Goal: Information Seeking & Learning: Learn about a topic

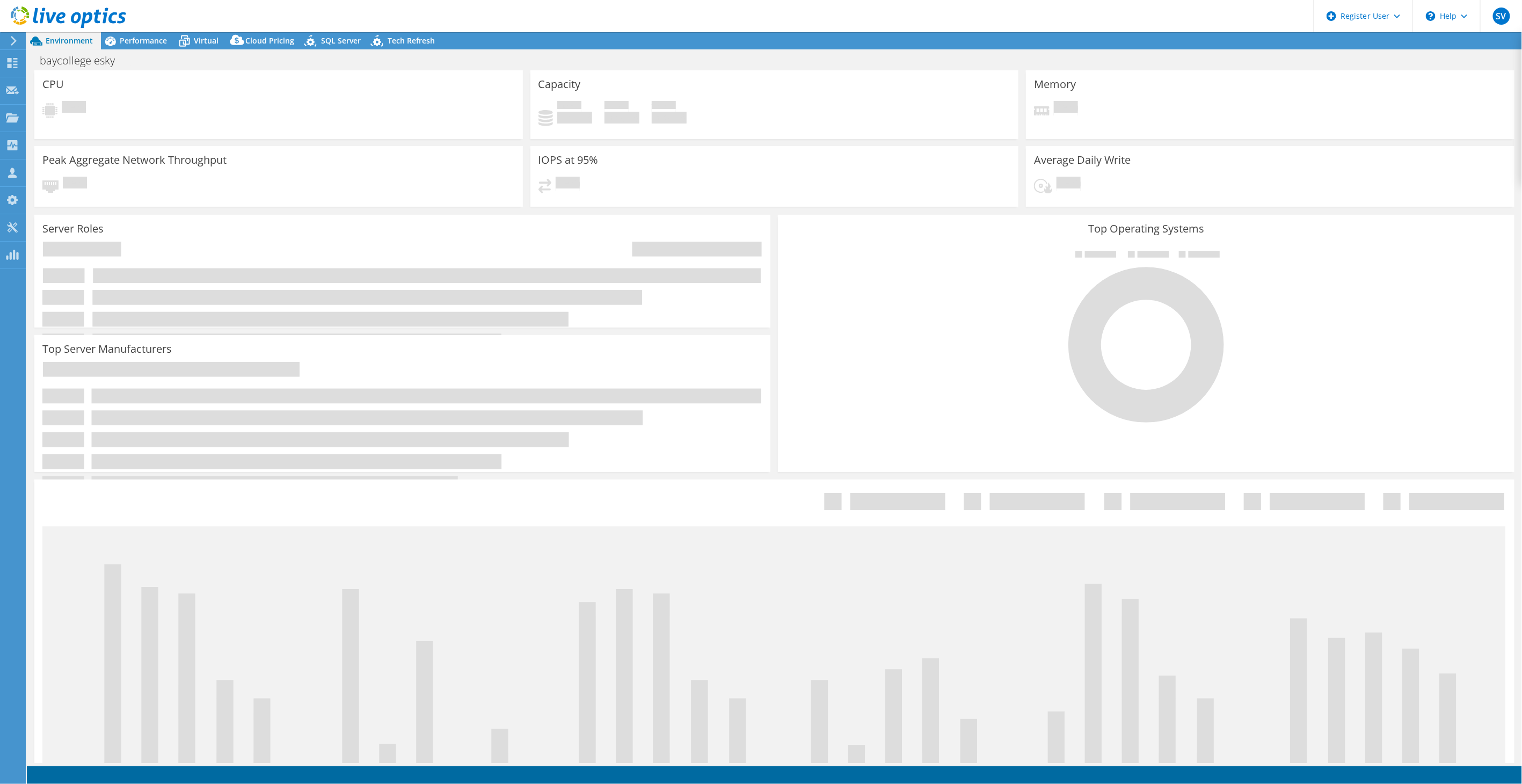
select select "USD"
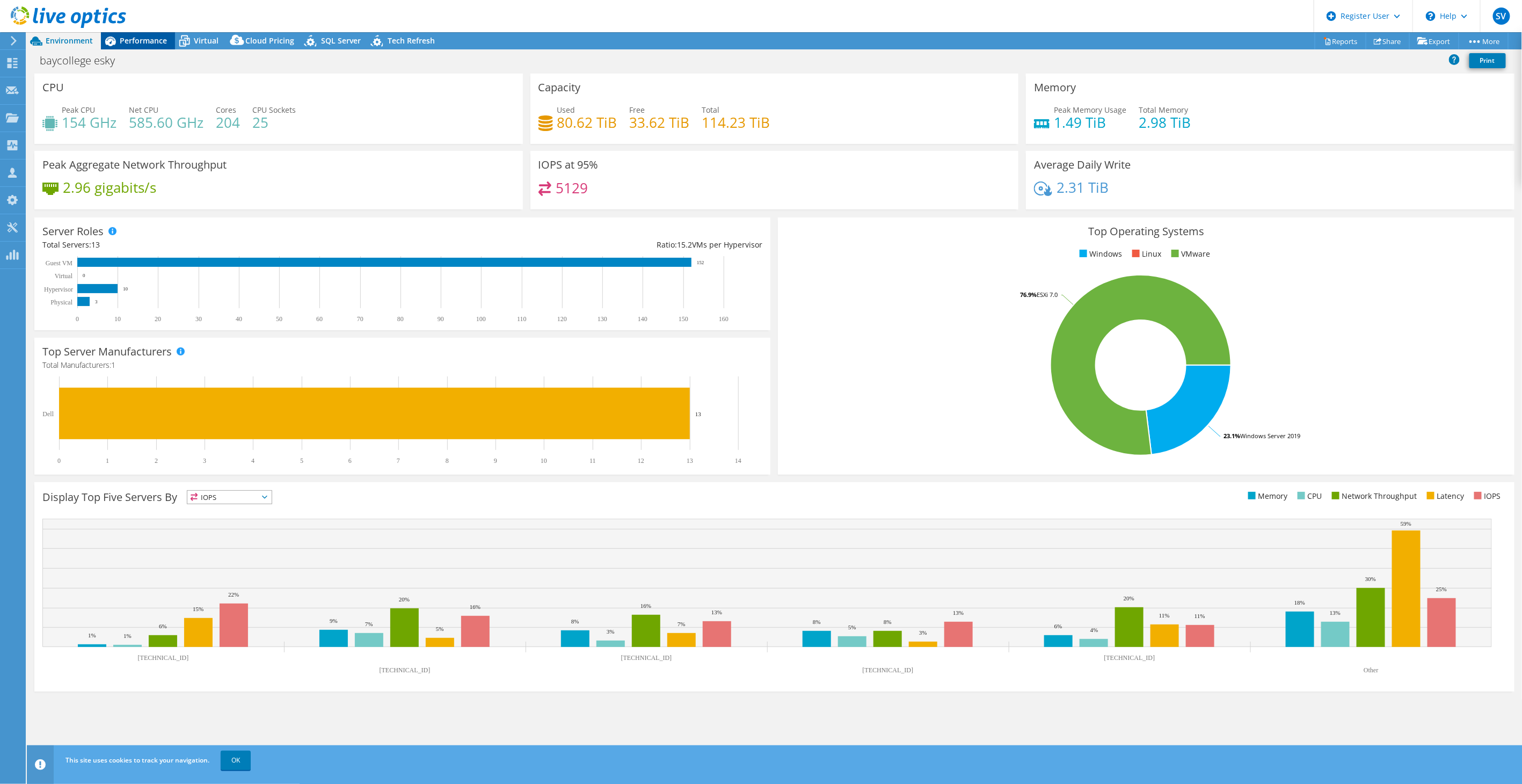
click at [132, 36] on span "Performance" at bounding box center [144, 40] width 47 height 10
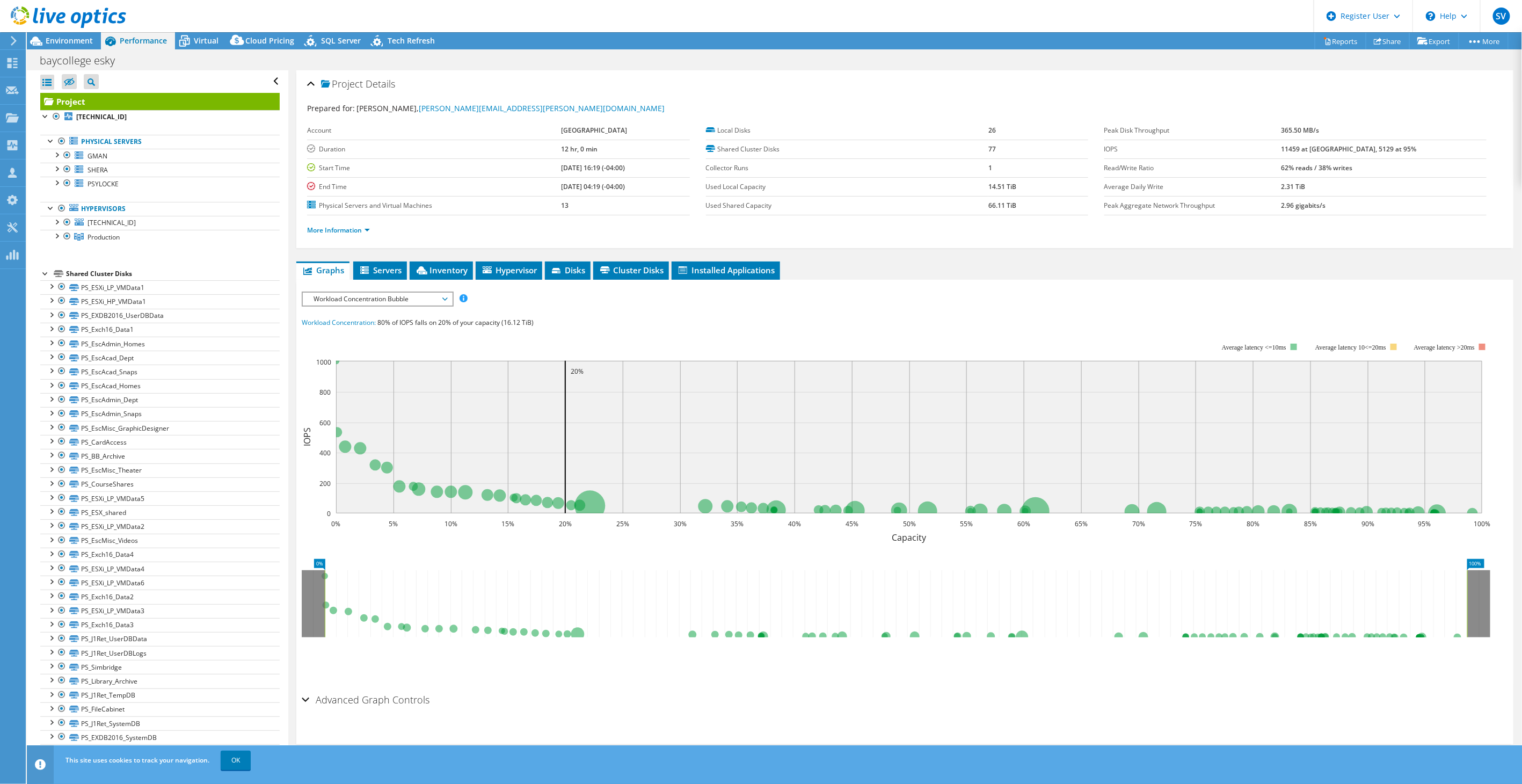
click at [388, 299] on span "Workload Concentration Bubble" at bounding box center [378, 299] width 138 height 13
click at [382, 314] on li "IOPS" at bounding box center [377, 312] width 149 height 13
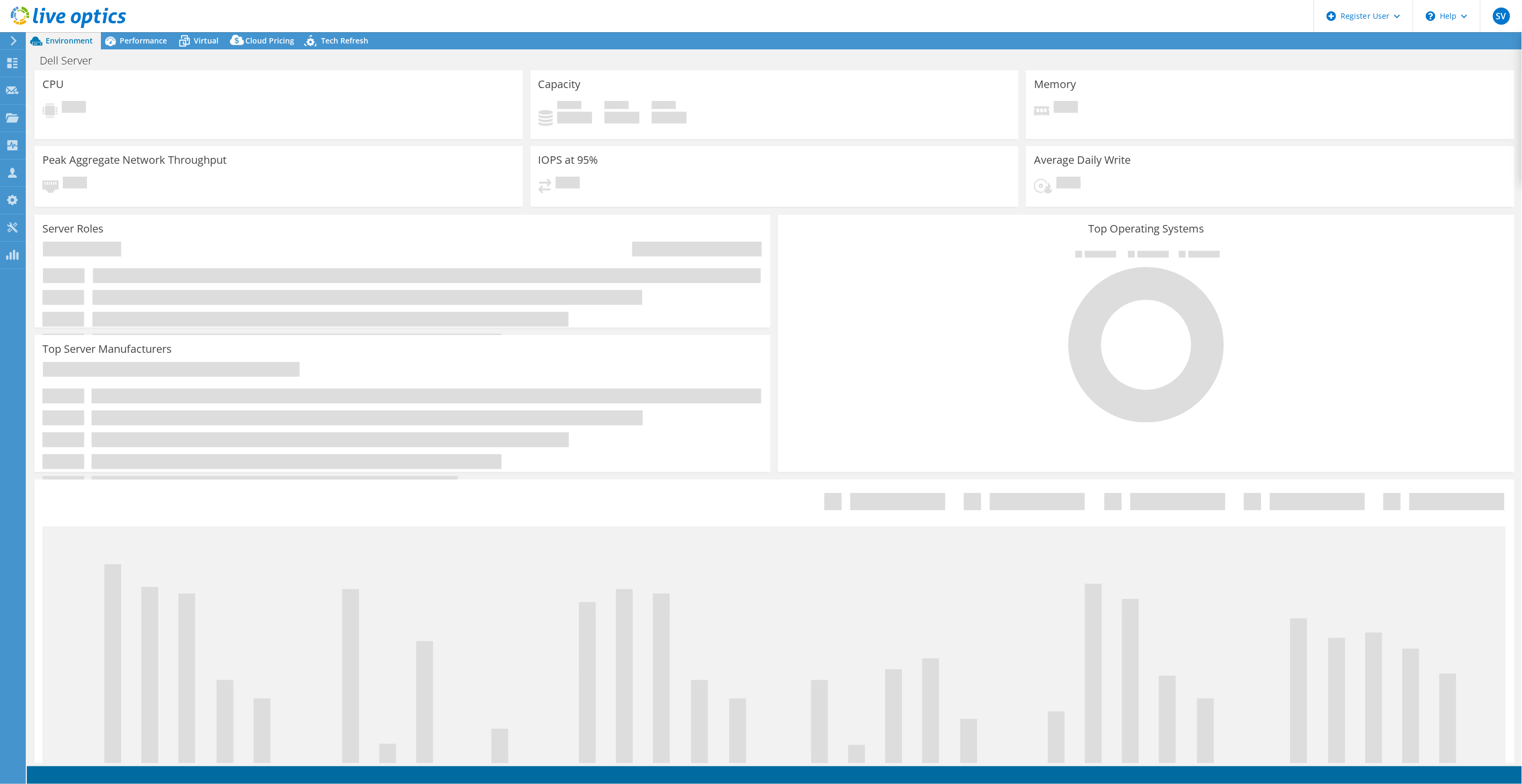
select select "USD"
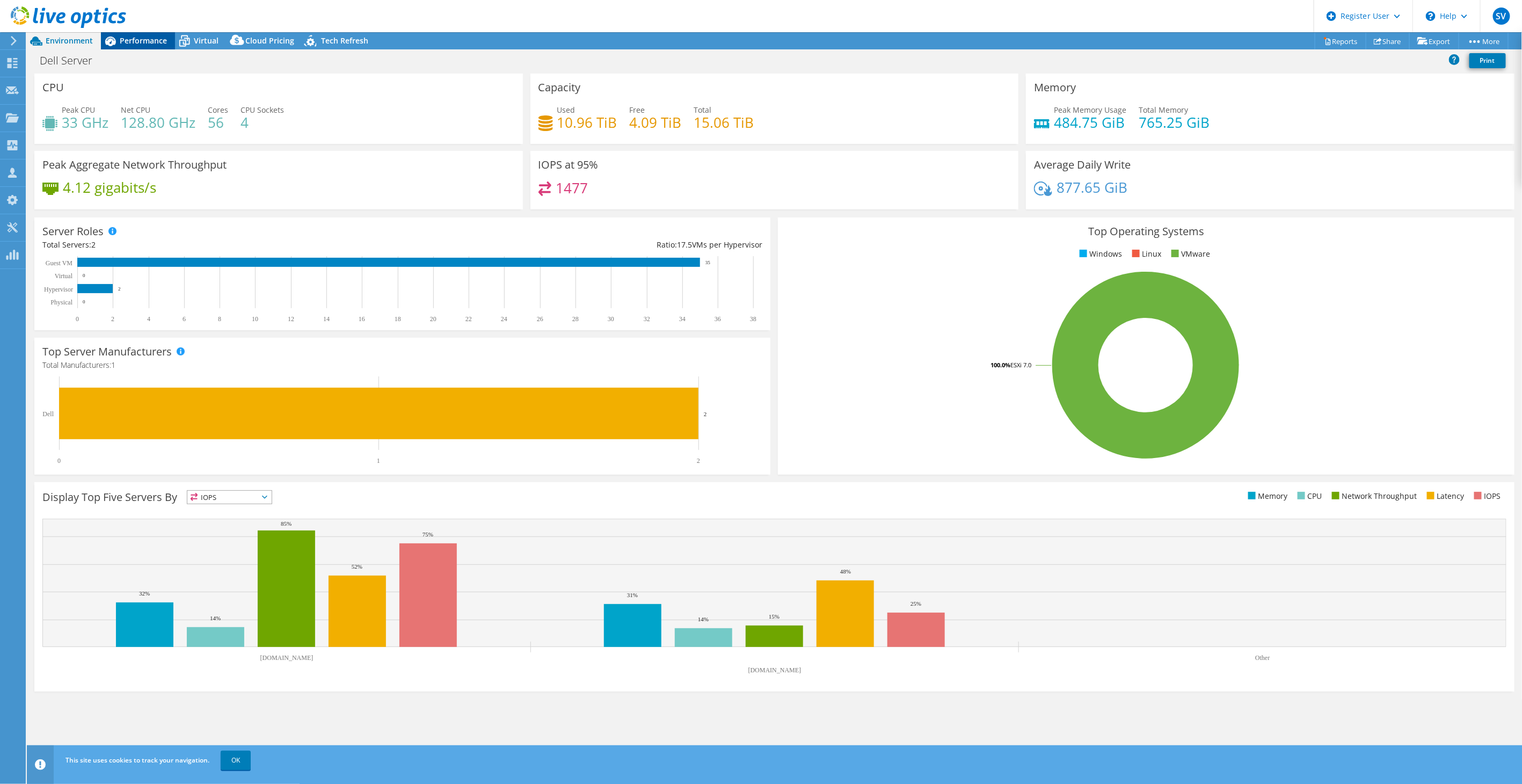
click at [164, 45] on span "Performance" at bounding box center [144, 40] width 47 height 10
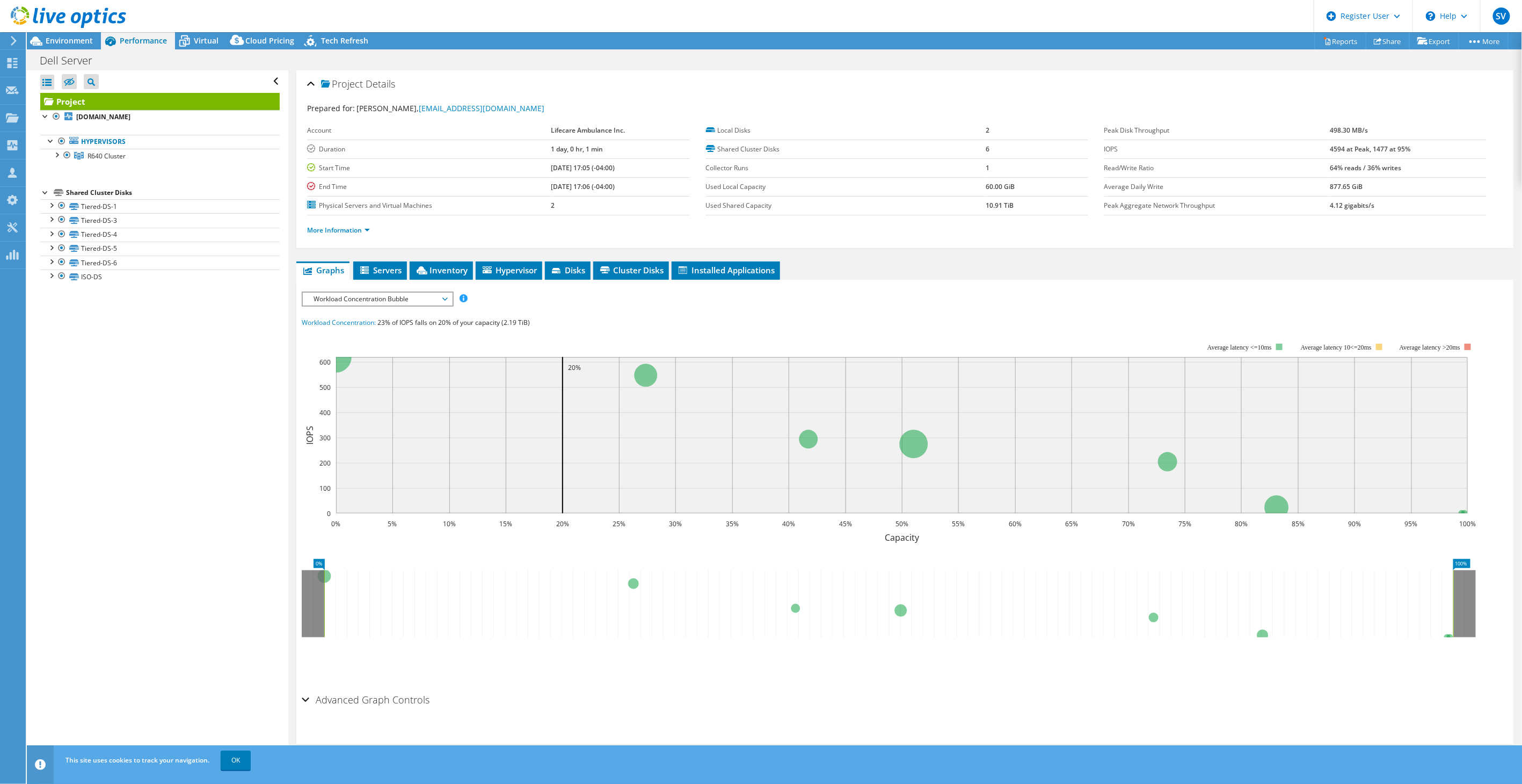
click at [379, 298] on span "Workload Concentration Bubble" at bounding box center [378, 299] width 138 height 13
click at [366, 311] on li "IOPS" at bounding box center [377, 312] width 149 height 13
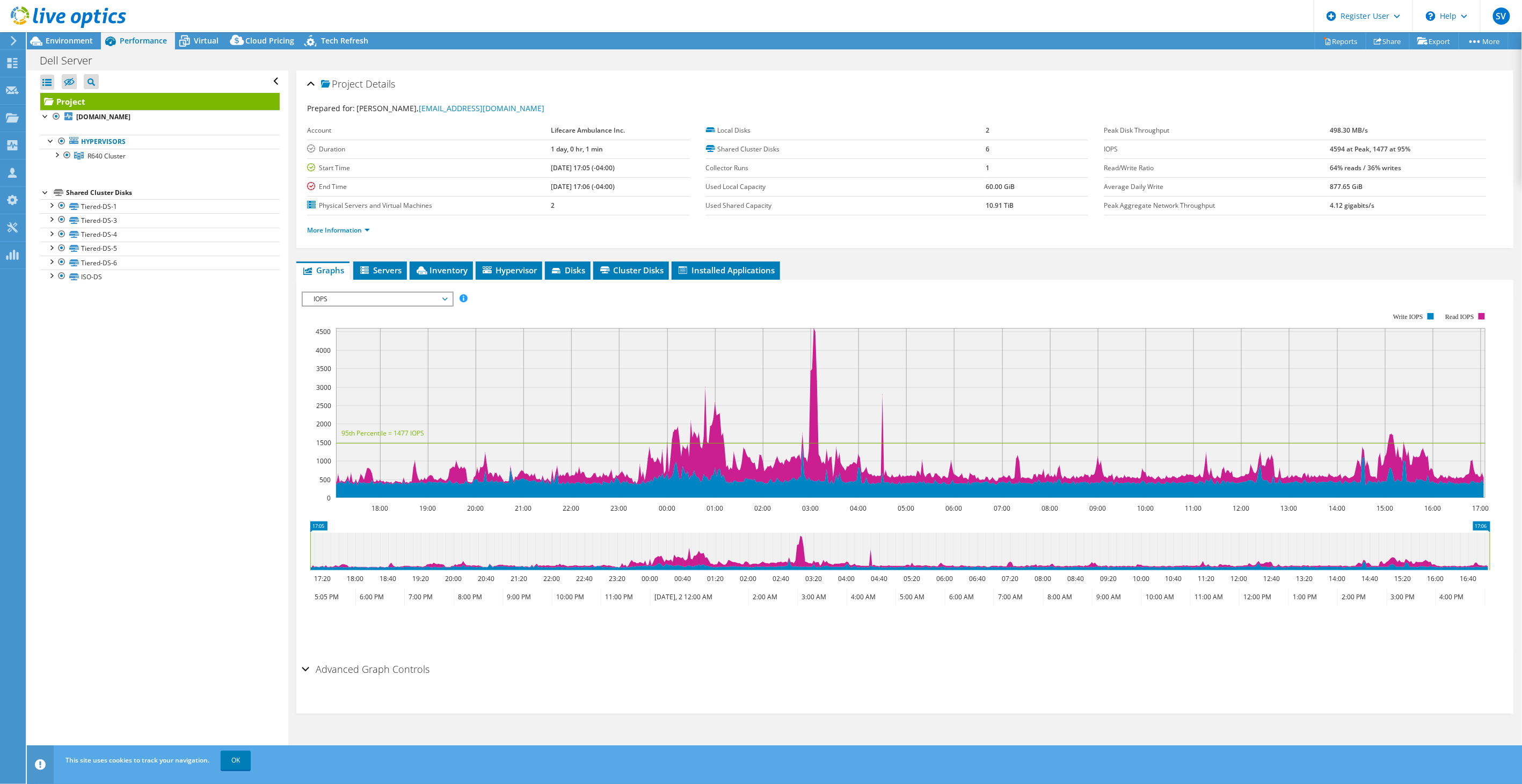
click at [350, 238] on div "More Information" at bounding box center [905, 230] width 1196 height 30
click at [357, 226] on link "More Information" at bounding box center [339, 230] width 63 height 9
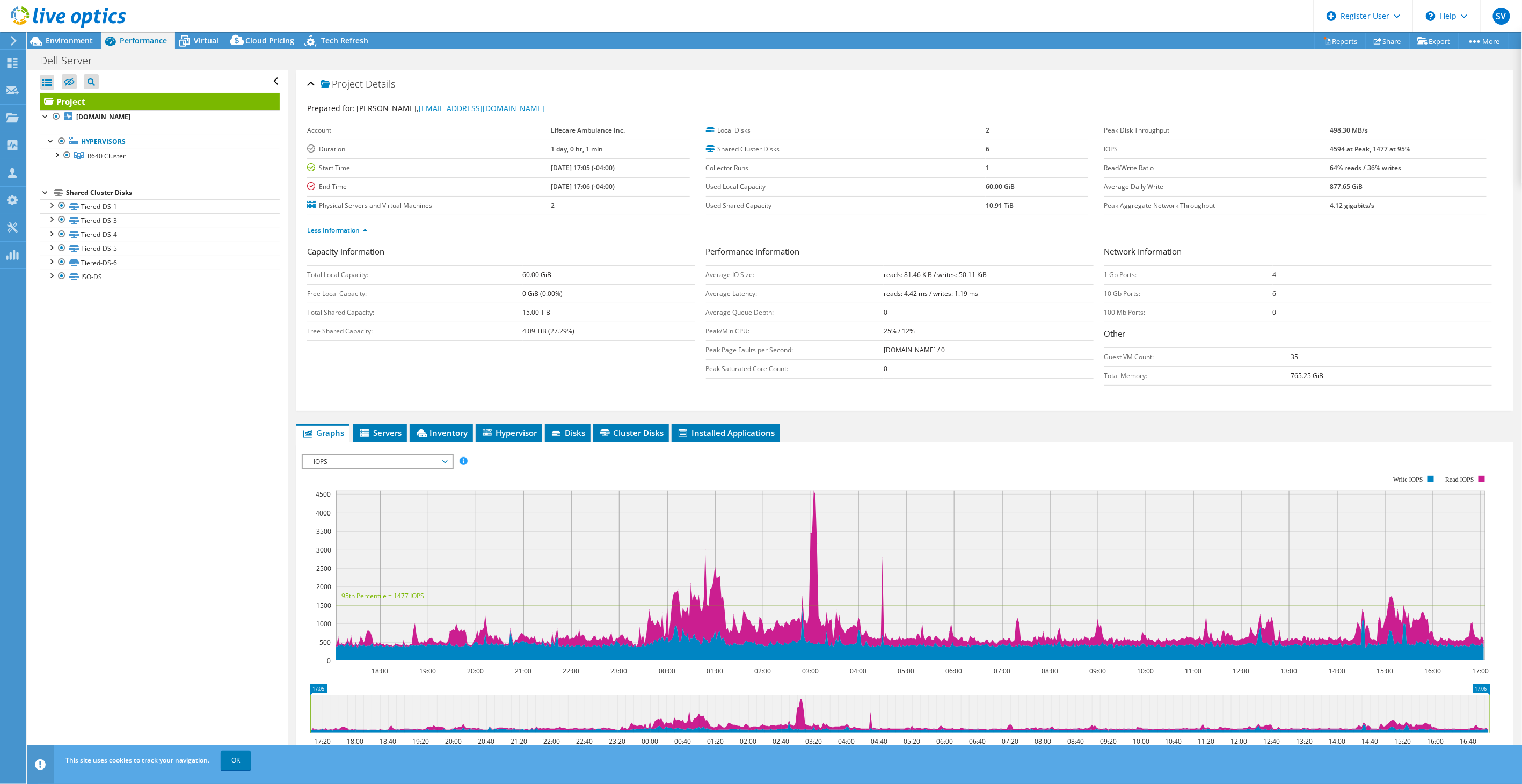
drag, startPoint x: 540, startPoint y: 171, endPoint x: 584, endPoint y: 169, distance: 44.0
click at [584, 169] on tr "Start Time 10/01/2025, 17:05 (-04:00)" at bounding box center [498, 168] width 382 height 19
click at [581, 170] on b "10/01/2025, 17:05 (-04:00)" at bounding box center [583, 167] width 64 height 9
click at [508, 236] on div "Less Information" at bounding box center [905, 230] width 1196 height 30
click at [356, 457] on span "IOPS" at bounding box center [378, 462] width 138 height 13
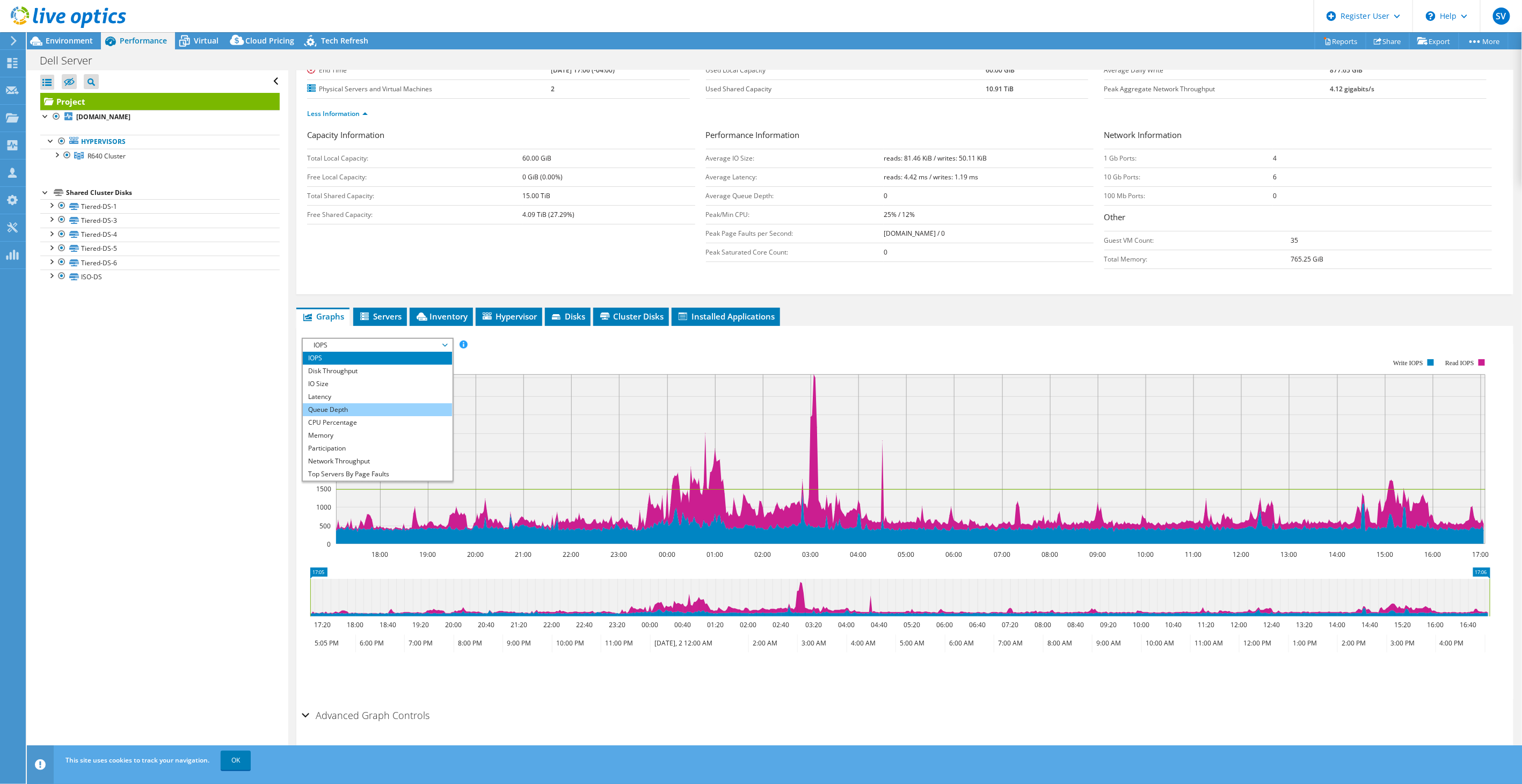
scroll to position [119, 0]
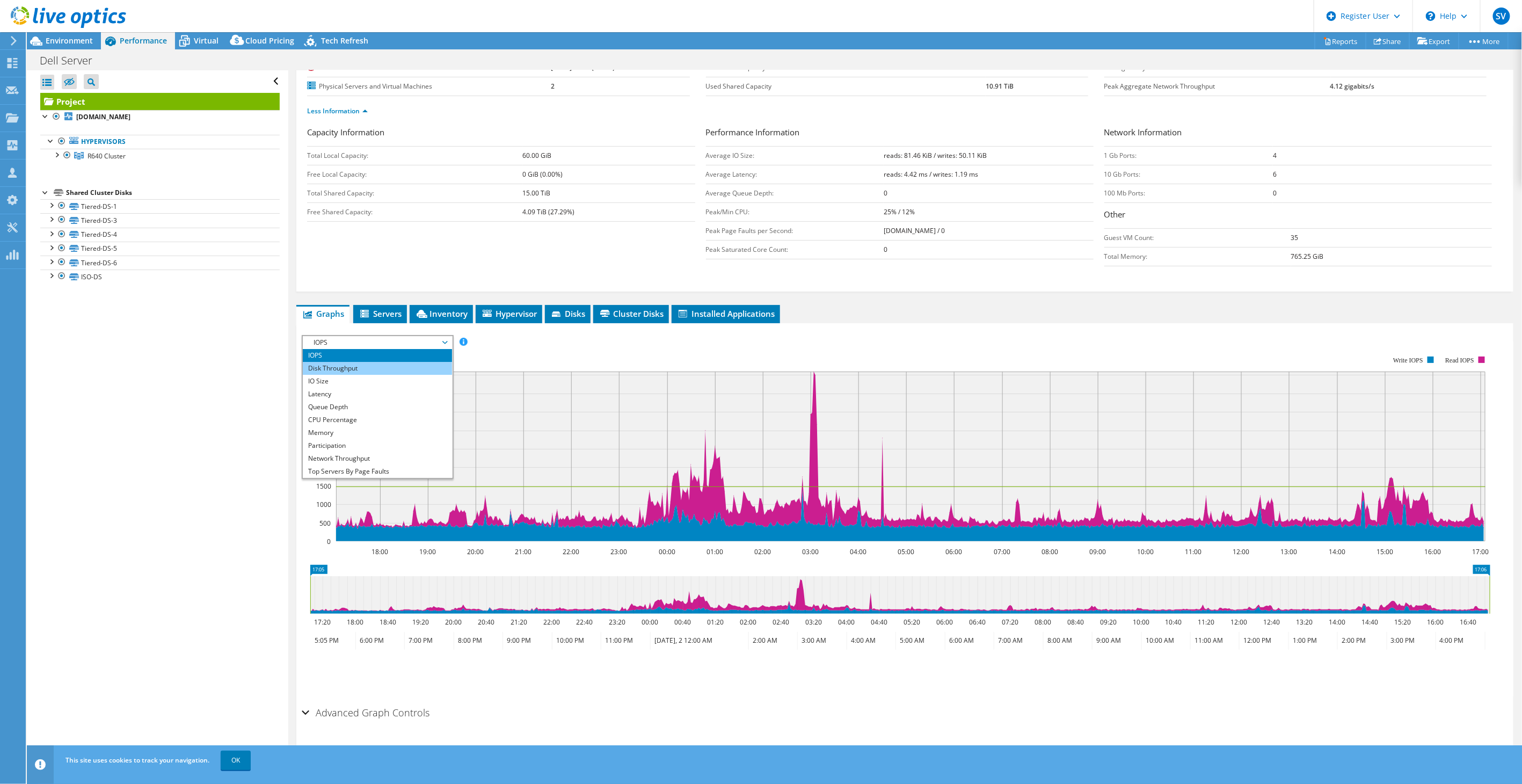
click at [336, 367] on li "Disk Throughput" at bounding box center [377, 368] width 149 height 13
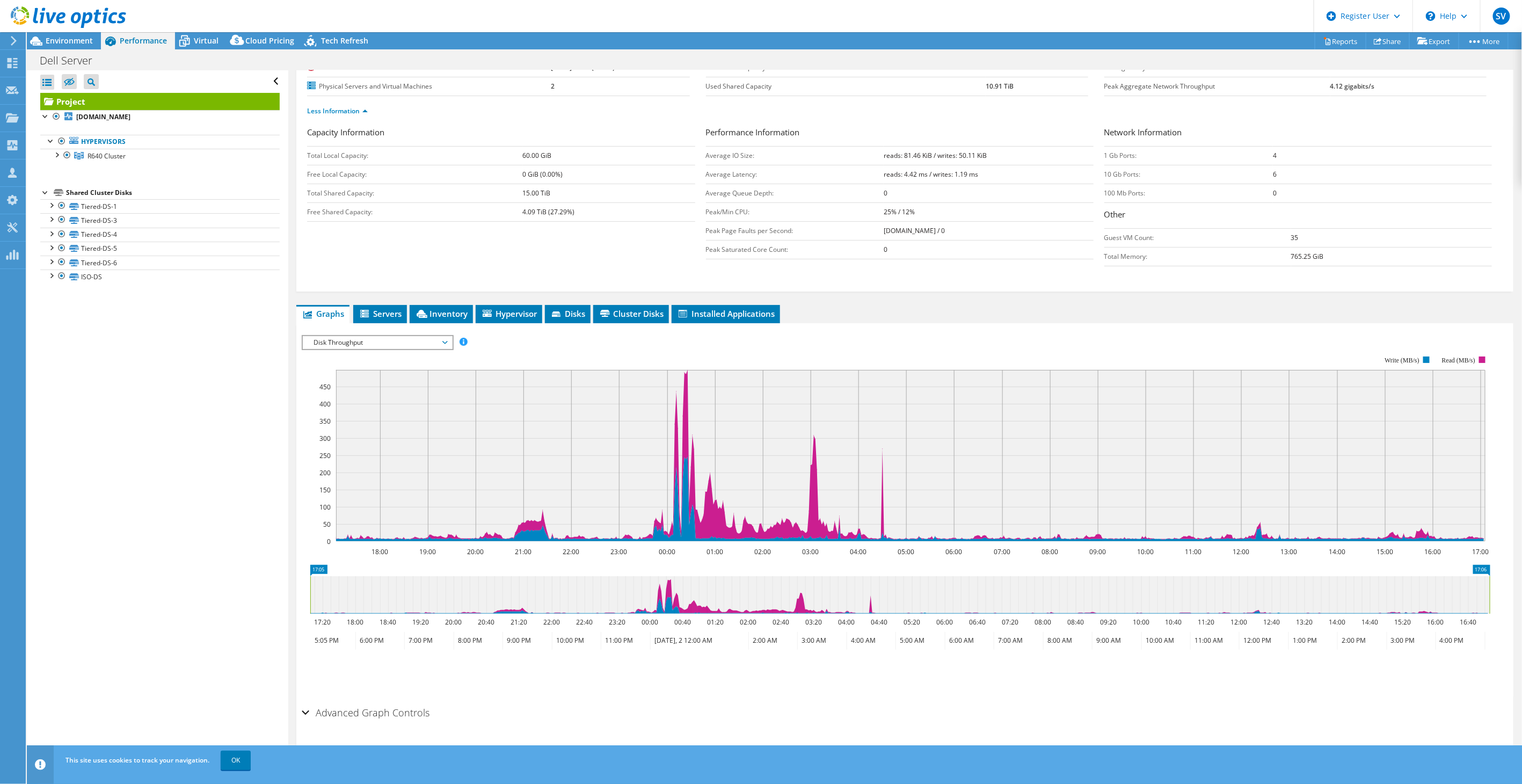
click at [343, 344] on span "Disk Throughput" at bounding box center [378, 343] width 138 height 13
click at [336, 403] on li "Queue Depth" at bounding box center [377, 407] width 149 height 13
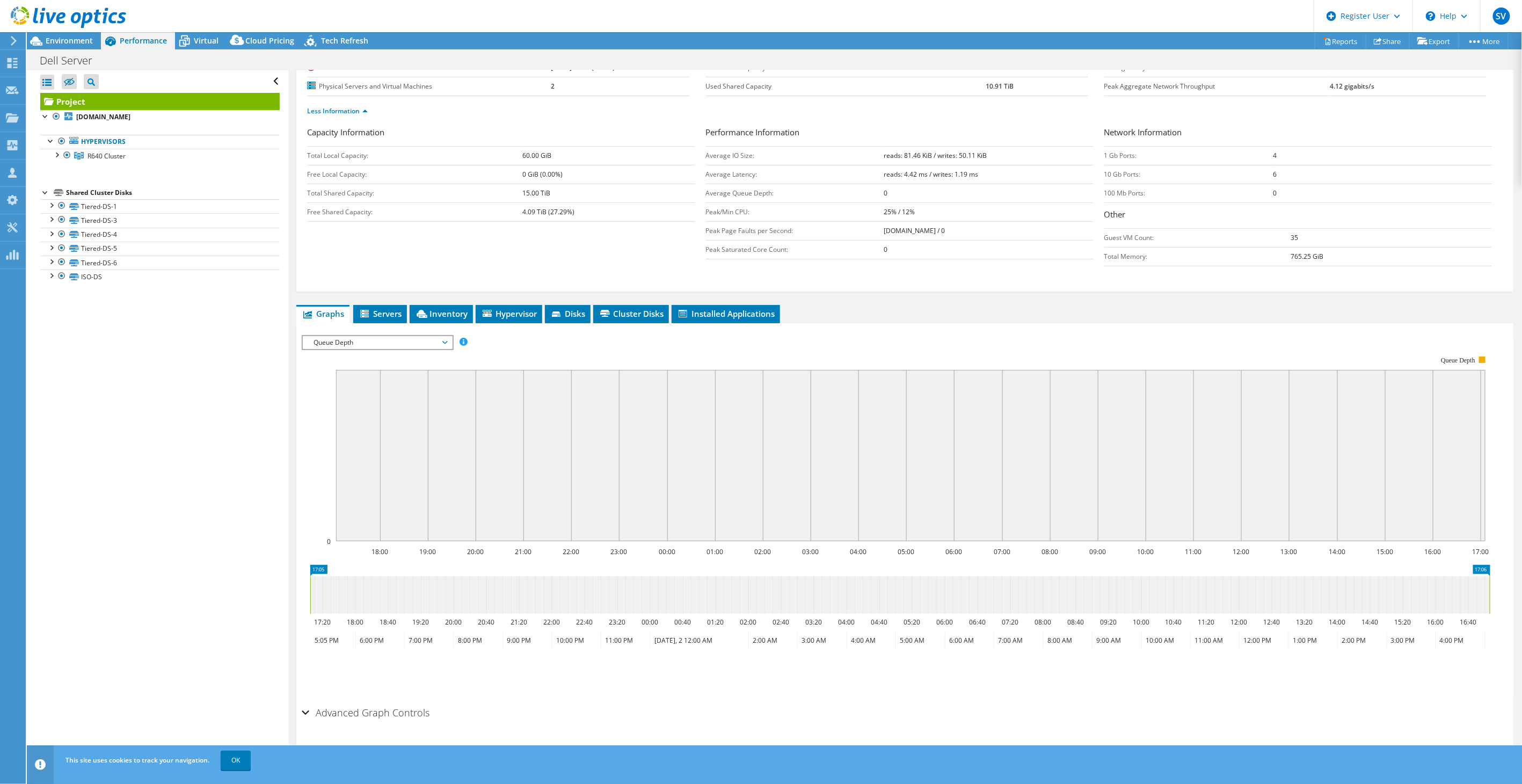
click at [365, 344] on span "Queue Depth" at bounding box center [378, 343] width 138 height 13
click at [344, 393] on li "Latency" at bounding box center [377, 394] width 149 height 13
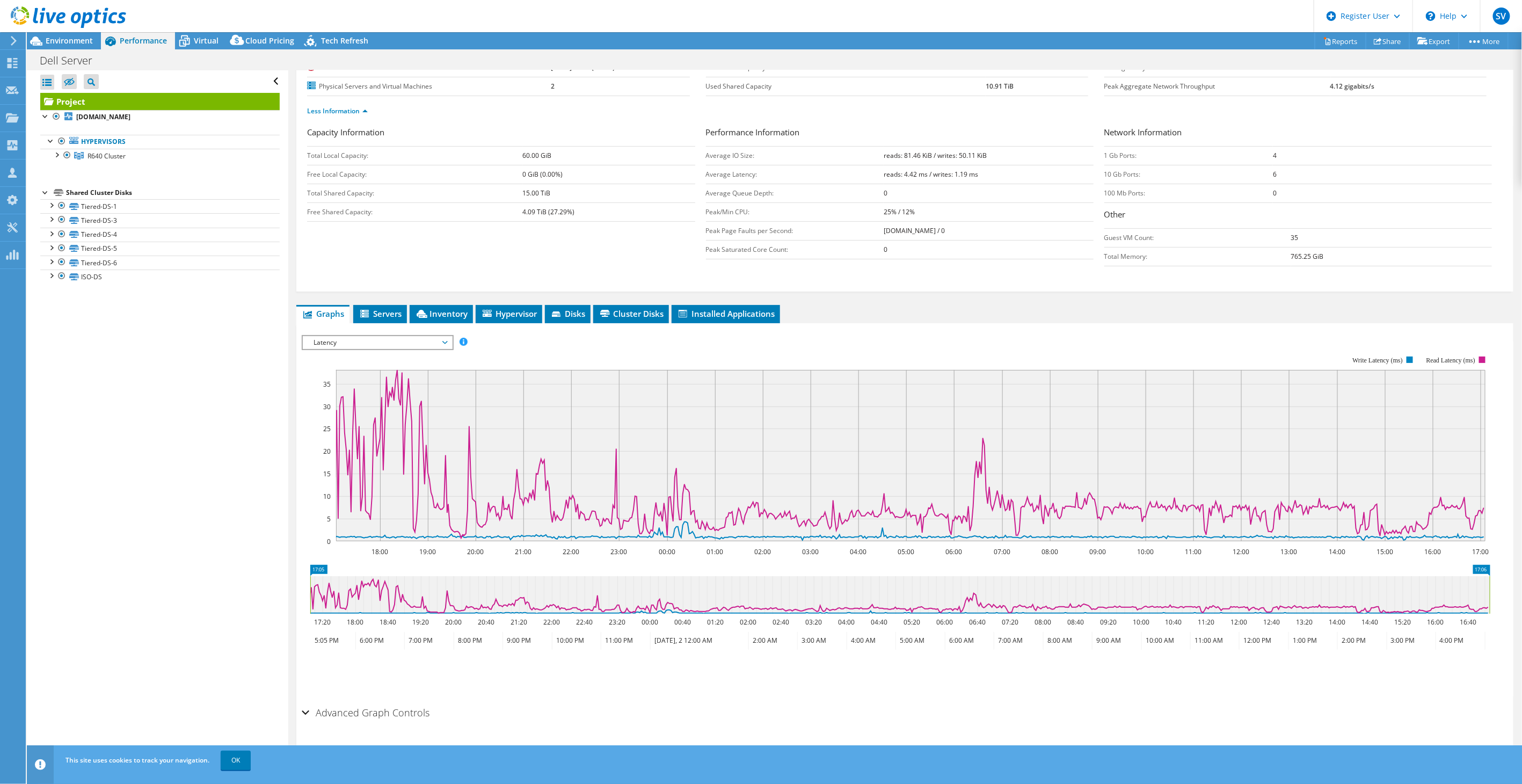
click at [377, 336] on span "Latency" at bounding box center [378, 343] width 138 height 13
click at [337, 419] on li "CPU Percentage" at bounding box center [377, 420] width 149 height 13
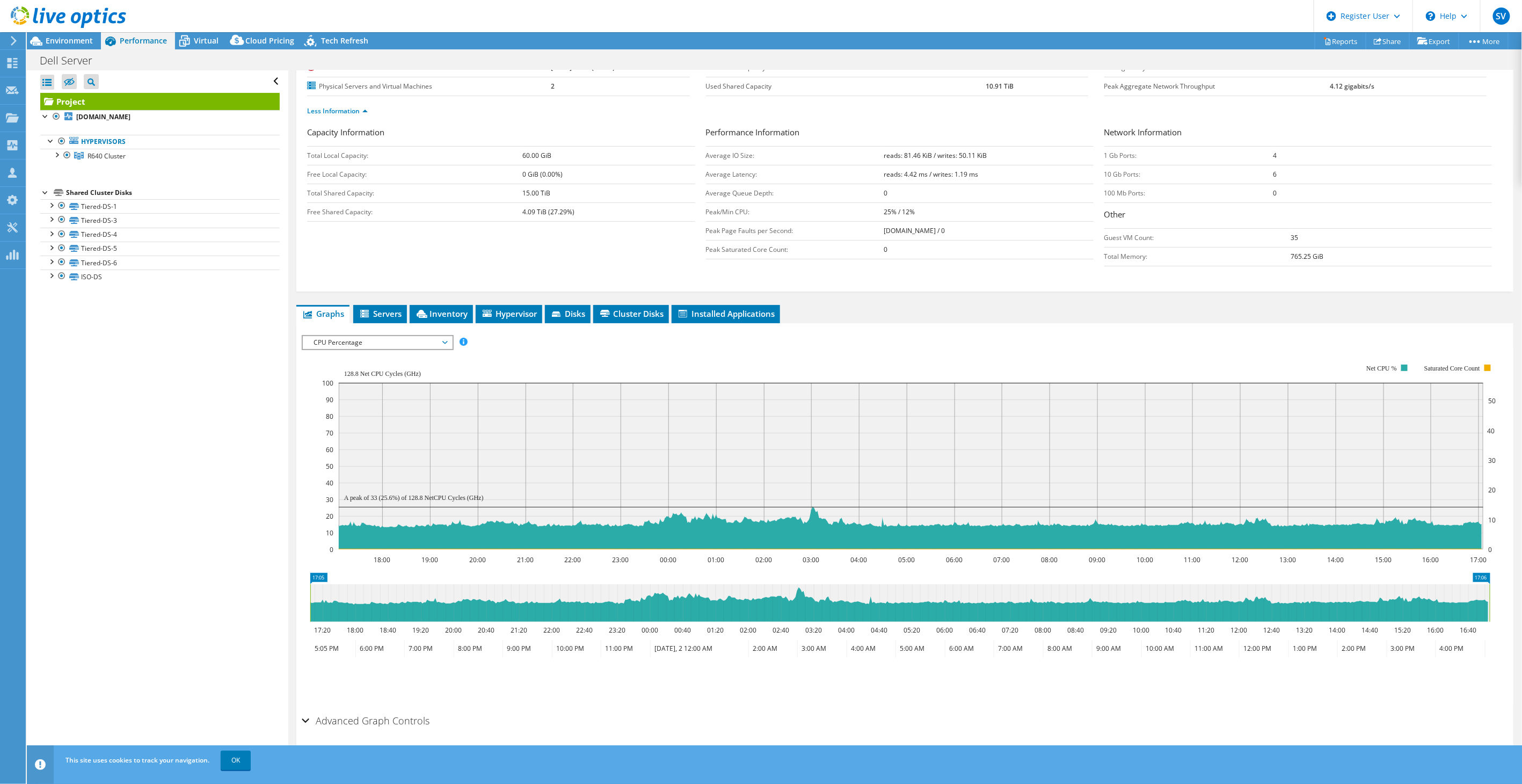
click at [395, 337] on span "CPU Percentage" at bounding box center [378, 343] width 138 height 13
click at [336, 454] on li "Network Throughput" at bounding box center [377, 458] width 149 height 13
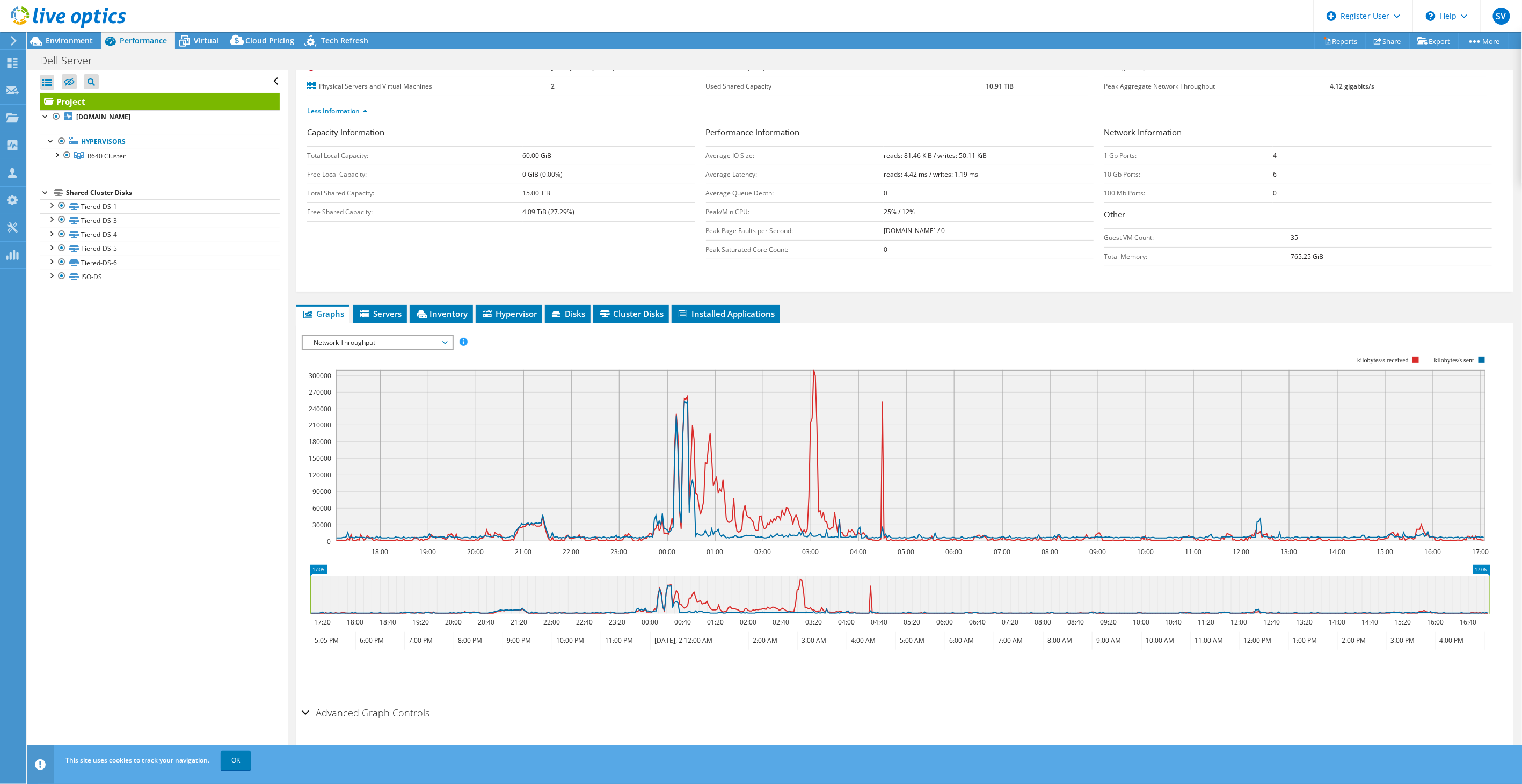
click at [339, 337] on span "Network Throughput" at bounding box center [378, 343] width 138 height 13
click at [350, 448] on li "Workload Concentration Line" at bounding box center [377, 445] width 149 height 13
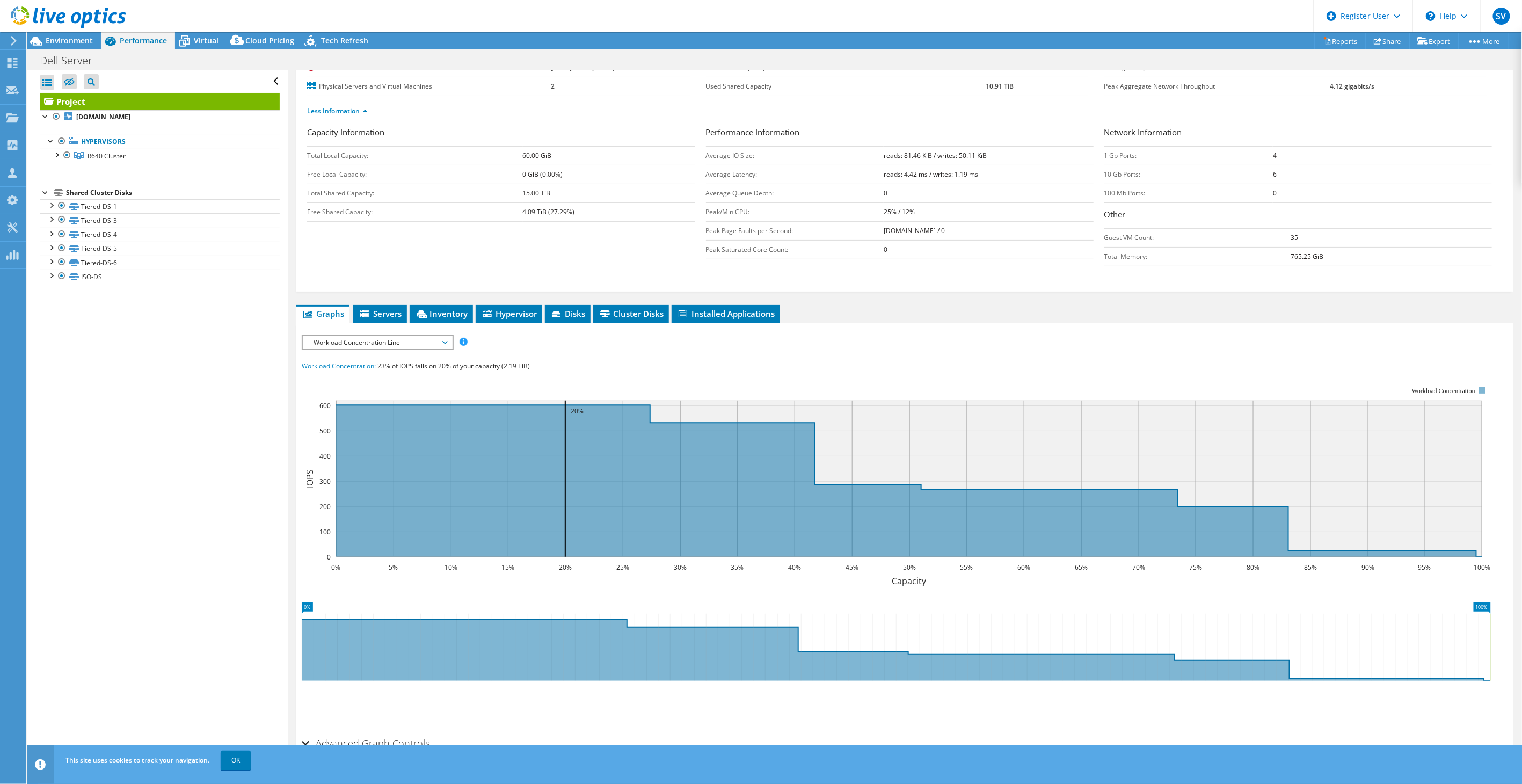
click at [375, 340] on span "Workload Concentration Line" at bounding box center [378, 343] width 138 height 13
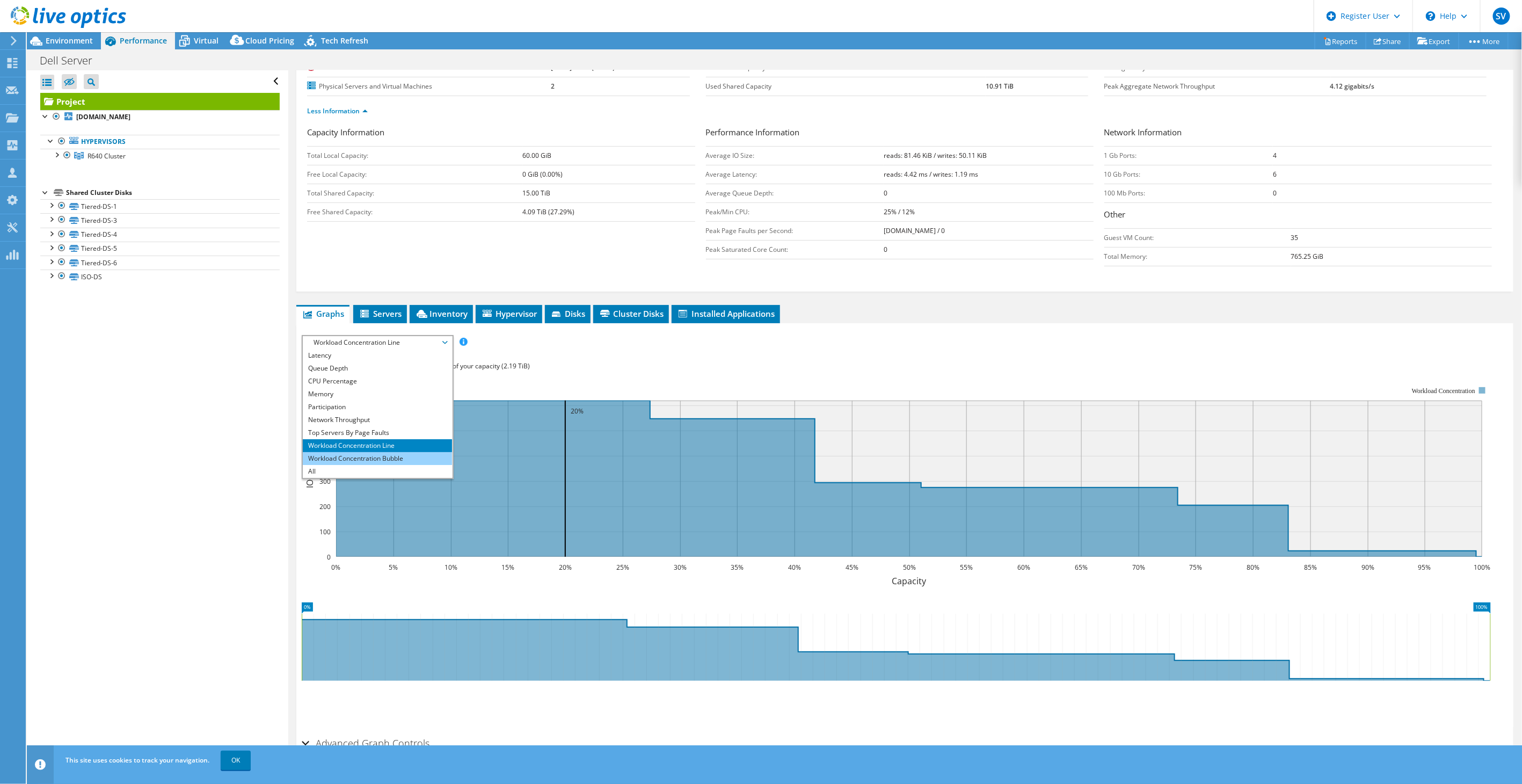
click at [366, 458] on li "Workload Concentration Bubble" at bounding box center [377, 458] width 149 height 13
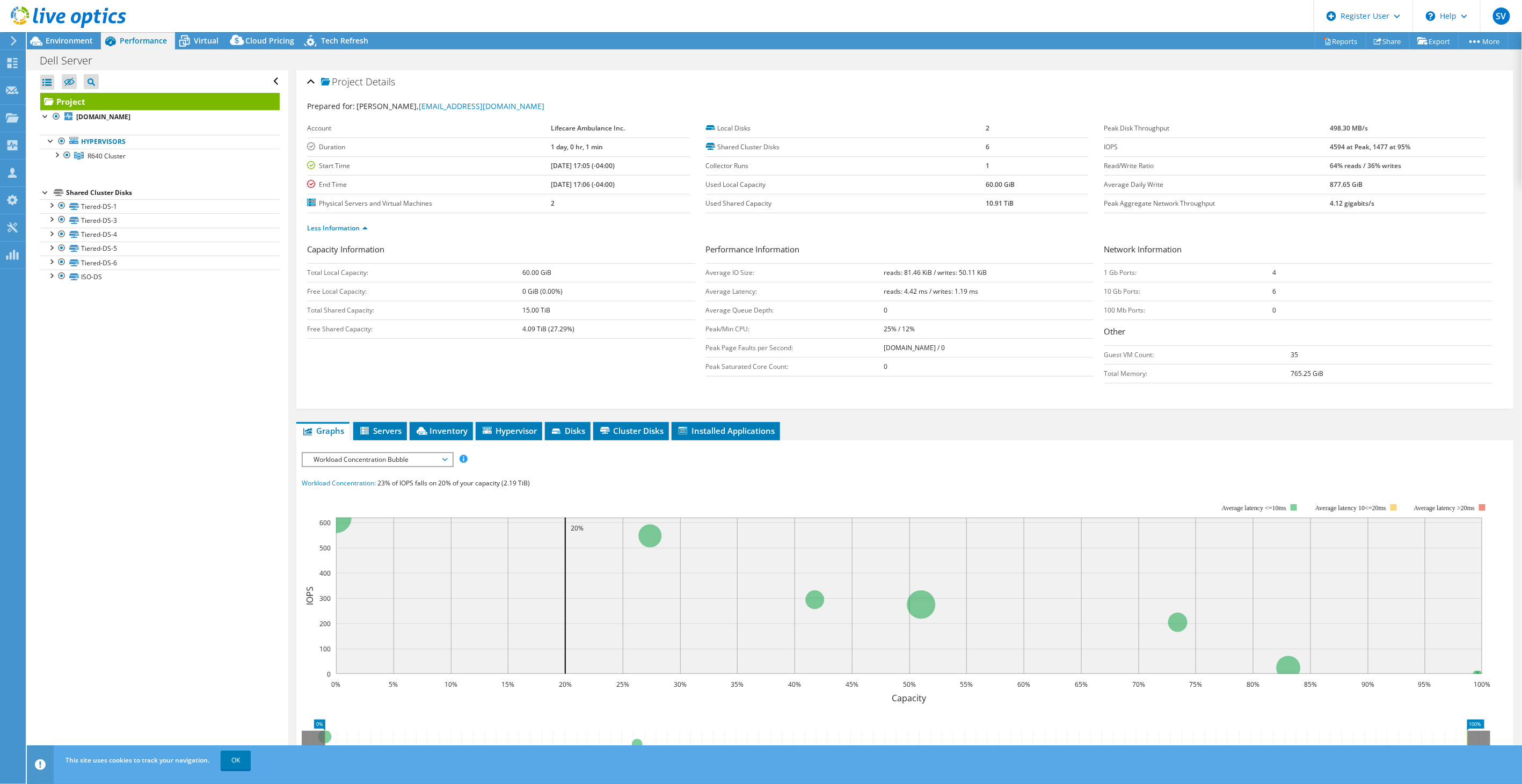
scroll to position [0, 0]
drag, startPoint x: 1323, startPoint y: 152, endPoint x: 1355, endPoint y: 147, distance: 32.4
click at [1355, 147] on b "4594 at Peak, 1477 at 95%" at bounding box center [1371, 148] width 80 height 9
click at [1163, 106] on div "Prepared for: Ryan Keller, rkeller@securesight.com" at bounding box center [905, 109] width 1196 height 12
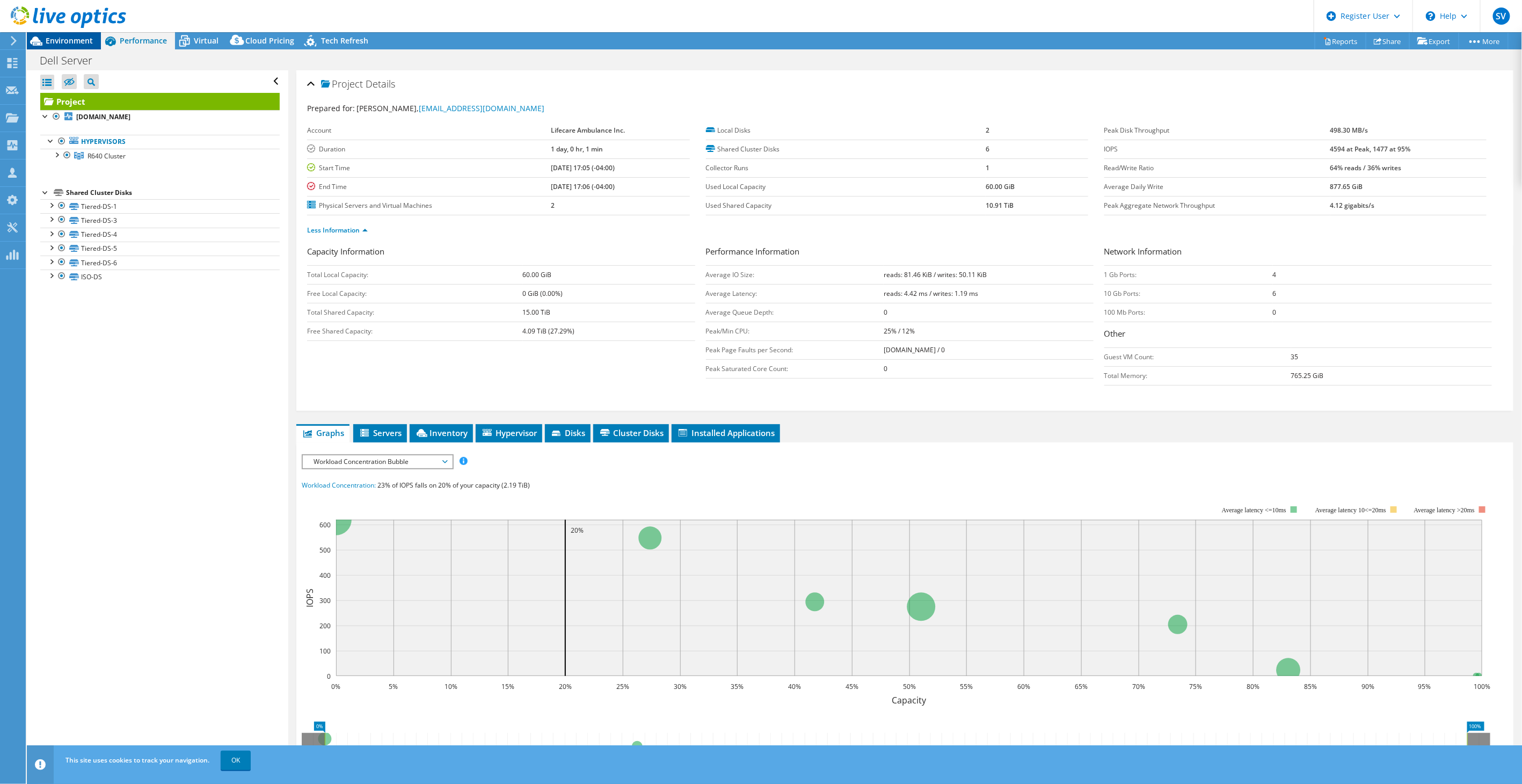
click at [73, 41] on span "Environment" at bounding box center [69, 40] width 47 height 10
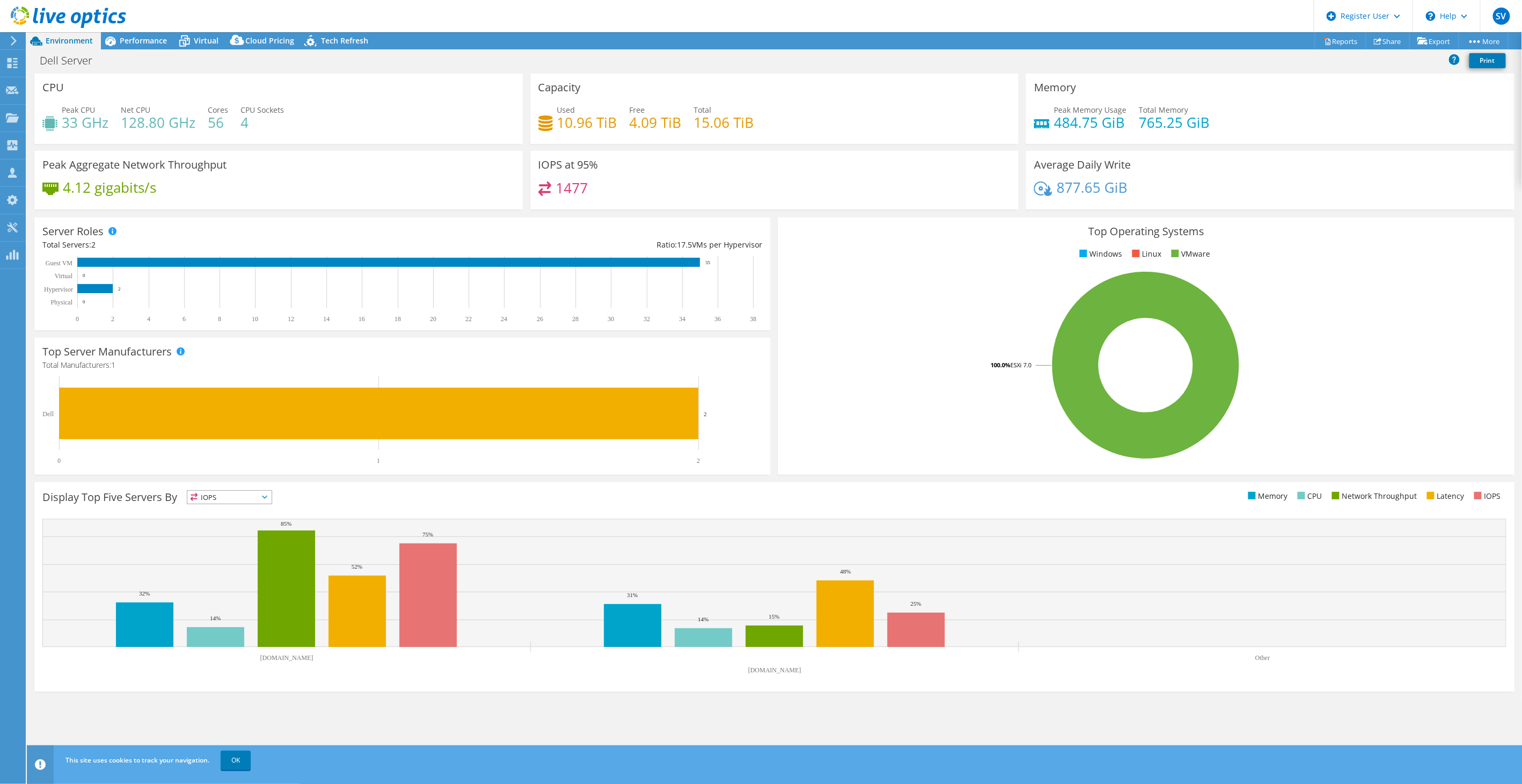
drag, startPoint x: 141, startPoint y: 43, endPoint x: 209, endPoint y: 70, distance: 73.2
click at [141, 43] on span "Performance" at bounding box center [144, 40] width 47 height 10
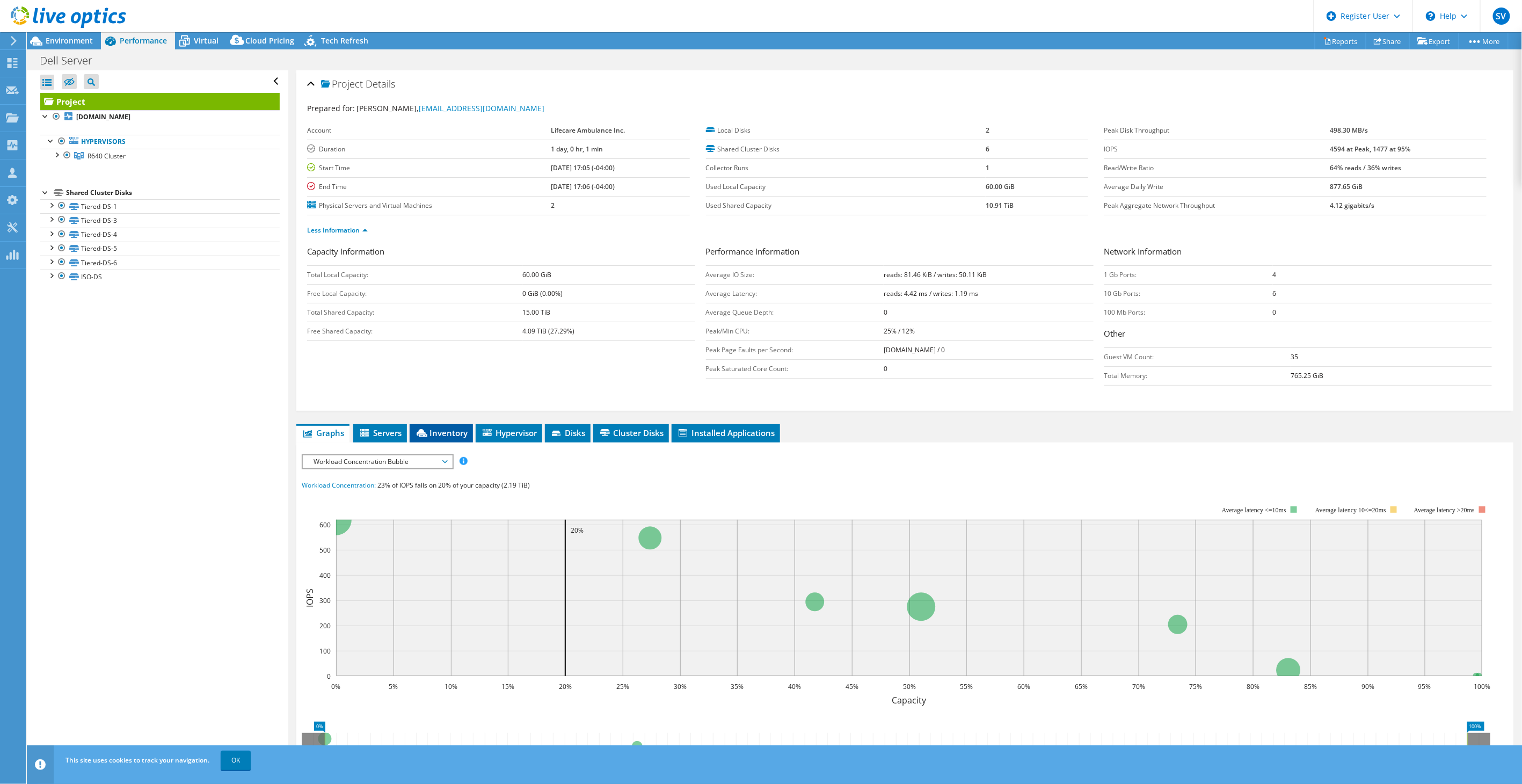
click at [452, 432] on span "Inventory" at bounding box center [441, 432] width 53 height 11
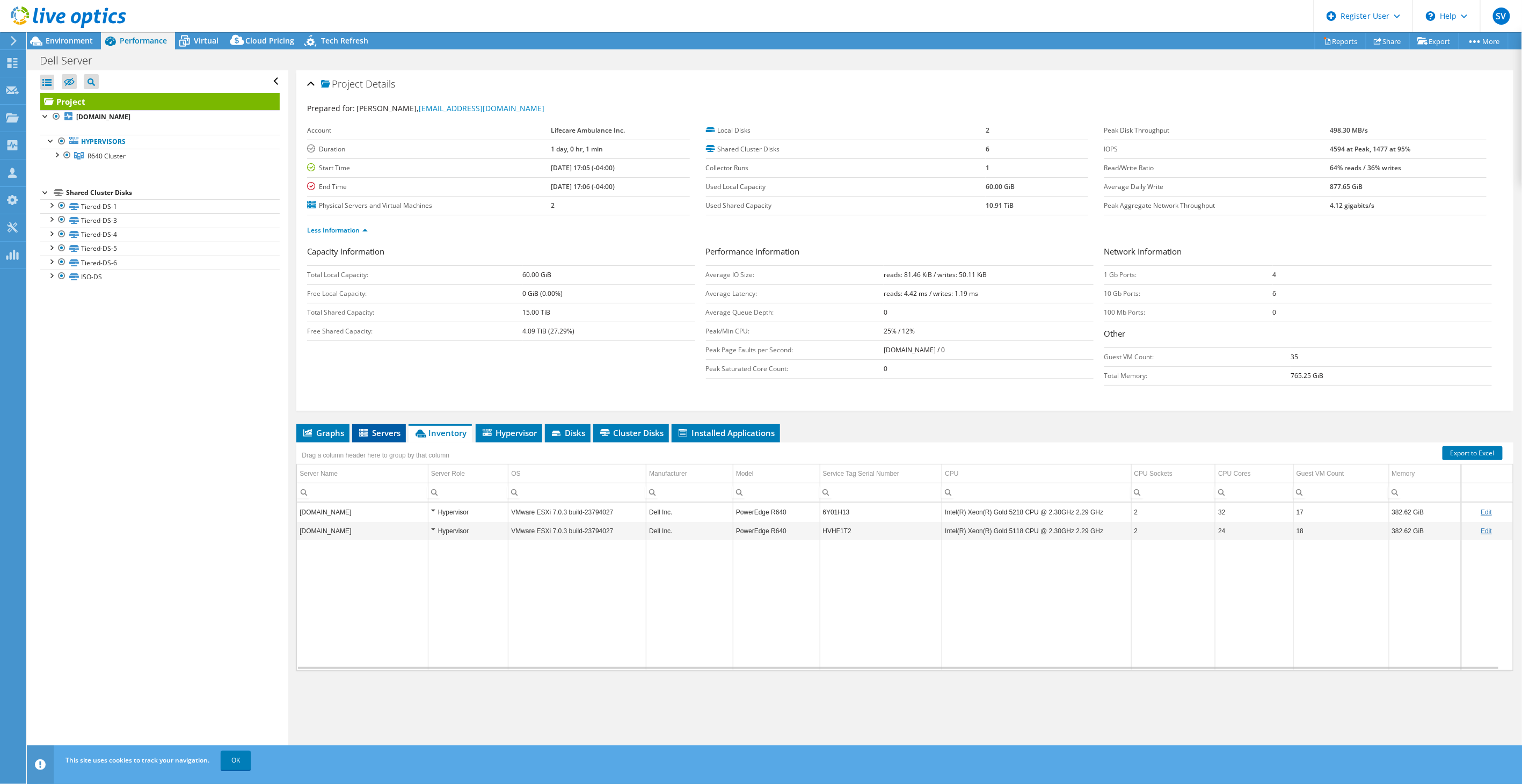
click at [373, 432] on span "Servers" at bounding box center [379, 432] width 43 height 11
click at [47, 37] on span "Environment" at bounding box center [69, 40] width 47 height 10
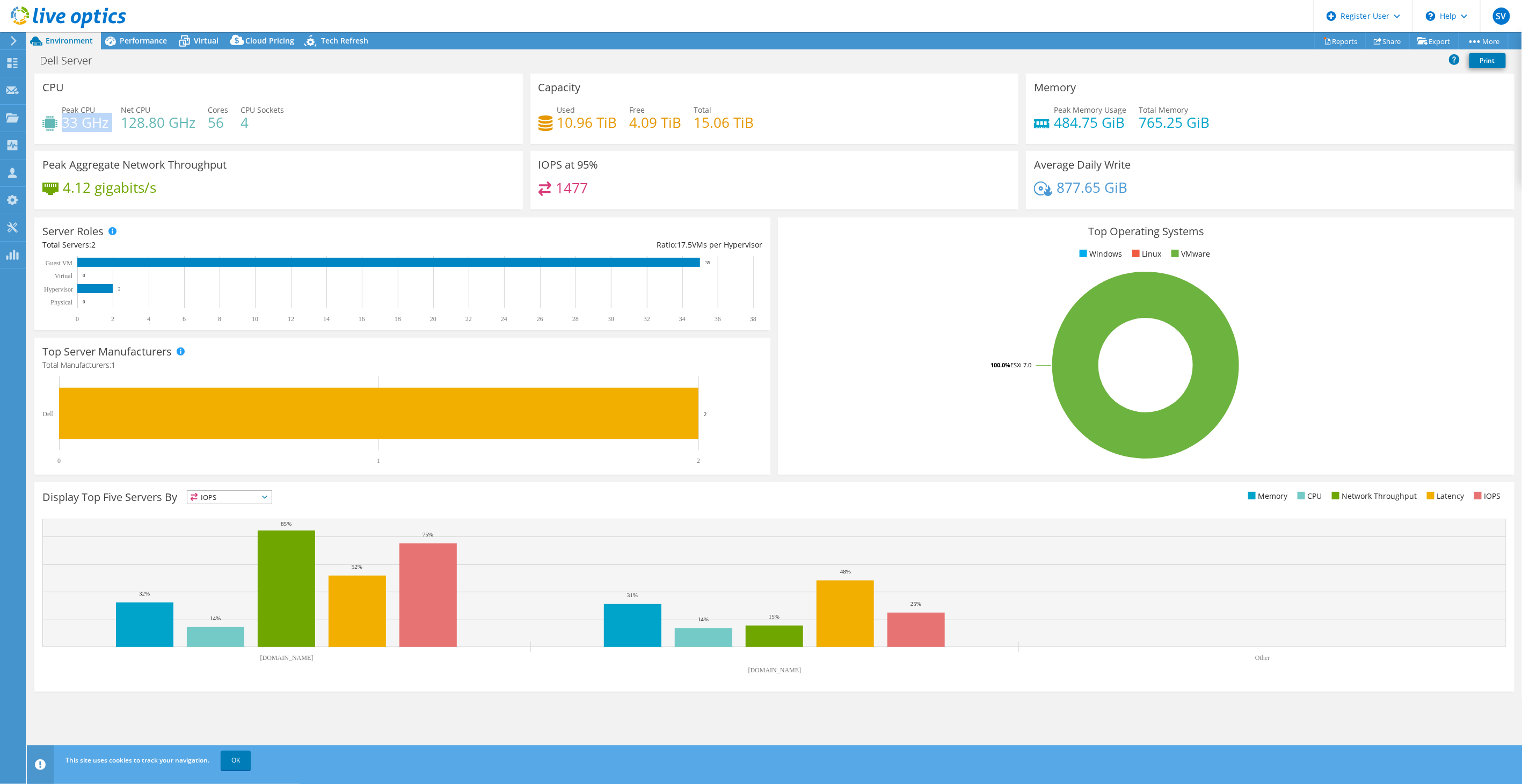
drag, startPoint x: 115, startPoint y: 123, endPoint x: 61, endPoint y: 122, distance: 54.0
click at [61, 122] on div "Peak CPU 33 GHz Net CPU 128.80 GHz Cores 56 CPU Sockets 4" at bounding box center [279, 121] width 473 height 35
drag, startPoint x: 61, startPoint y: 122, endPoint x: 161, endPoint y: 138, distance: 101.3
click at [161, 138] on div "CPU Peak CPU 33 GHz Net CPU 128.80 GHz Cores 56 CPU Sockets 4" at bounding box center [278, 108] width 489 height 70
drag, startPoint x: 319, startPoint y: 123, endPoint x: 53, endPoint y: 121, distance: 266.0
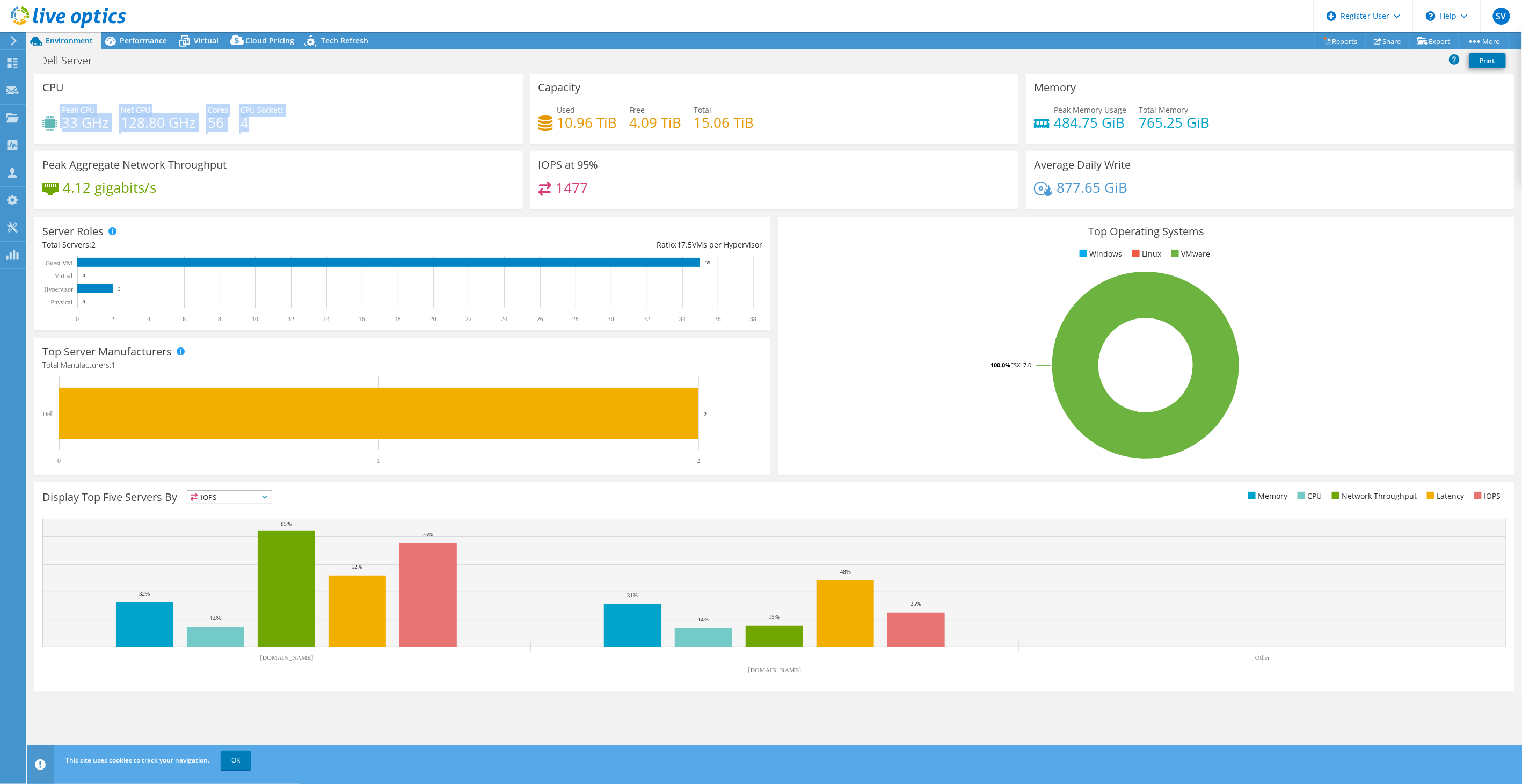
click at [53, 121] on div "Peak CPU 33 GHz Net CPU 128.80 GHz Cores 56 CPU Sockets 4" at bounding box center [279, 121] width 473 height 35
click at [420, 113] on div "Peak CPU 33 GHz Net CPU 128.80 GHz Cores 56 CPU Sockets 4" at bounding box center [279, 121] width 473 height 35
drag, startPoint x: 121, startPoint y: 121, endPoint x: 195, endPoint y: 126, distance: 74.2
click at [195, 126] on div "Peak CPU 33 GHz Net CPU 128.80 GHz Cores 56 CPU Sockets 4" at bounding box center [279, 121] width 473 height 35
drag, startPoint x: 195, startPoint y: 126, endPoint x: 307, endPoint y: 126, distance: 112.0
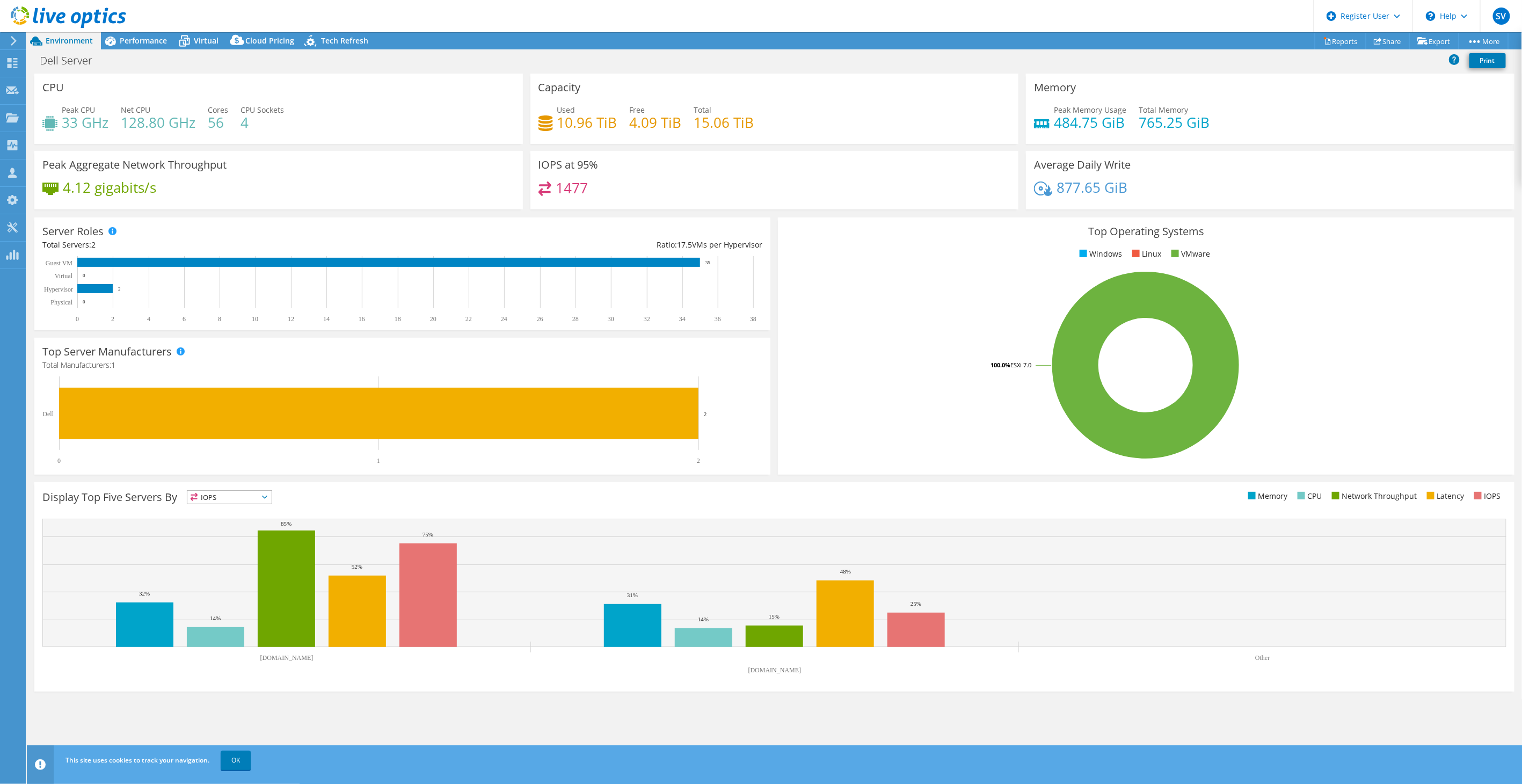
click at [307, 126] on div "Peak CPU 33 GHz Net CPU 128.80 GHz Cores 56 CPU Sockets 4" at bounding box center [279, 121] width 473 height 35
drag, startPoint x: 1055, startPoint y: 119, endPoint x: 1126, endPoint y: 121, distance: 71.0
click at [1126, 121] on div "Peak Memory Usage 484.75 GiB Total Memory 765.25 GiB" at bounding box center [1270, 121] width 473 height 35
drag, startPoint x: 1126, startPoint y: 121, endPoint x: 1081, endPoint y: 136, distance: 47.4
click at [1081, 136] on div "Peak Memory Usage 484.75 GiB Total Memory 765.25 GiB" at bounding box center [1270, 121] width 473 height 35
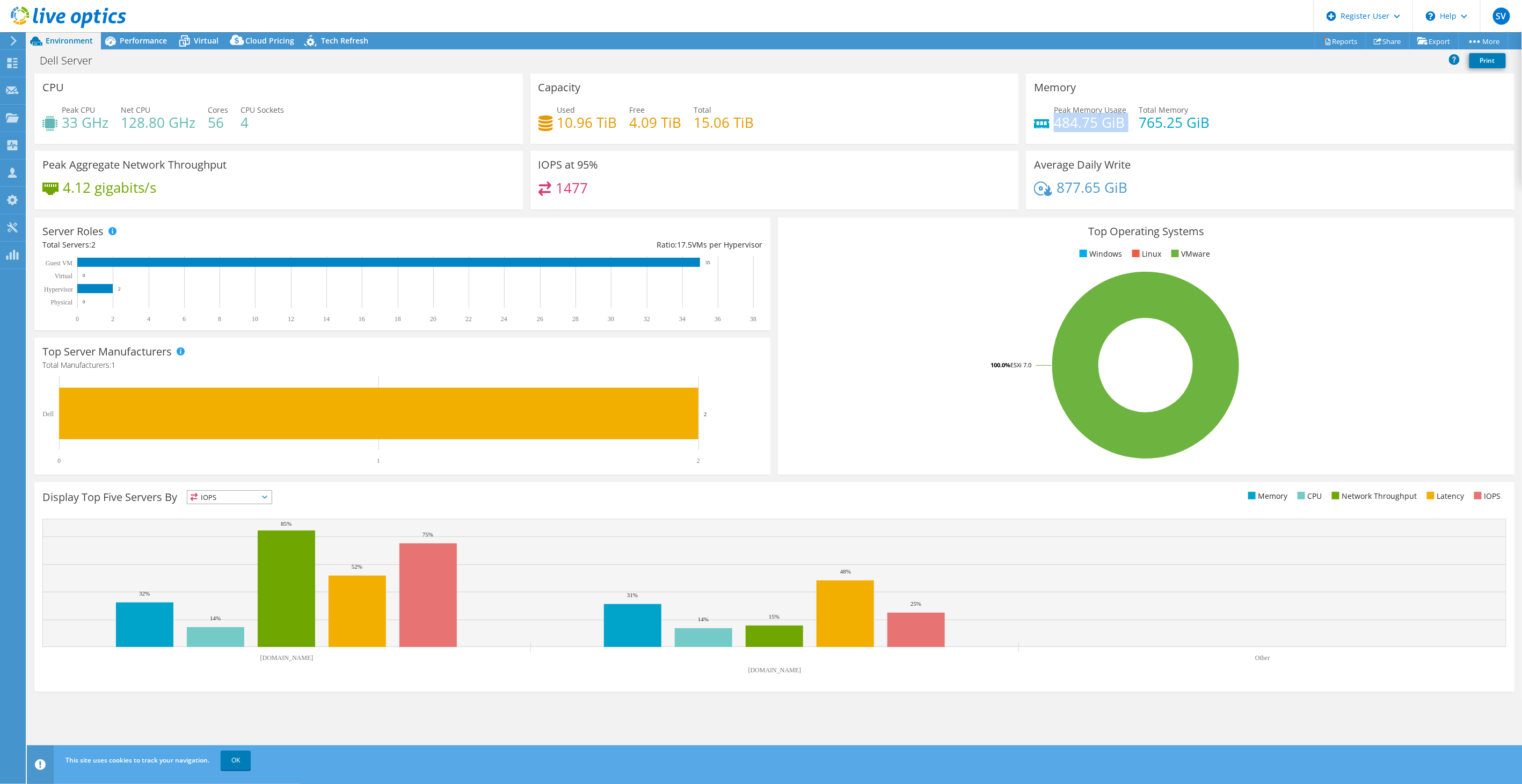
click at [1077, 136] on div "Peak Memory Usage 484.75 GiB Total Memory 765.25 GiB" at bounding box center [1270, 121] width 473 height 35
drag, startPoint x: 1134, startPoint y: 120, endPoint x: 1205, endPoint y: 122, distance: 71.0
click at [1205, 122] on div "Peak Memory Usage 484.75 GiB Total Memory 765.25 GiB" at bounding box center [1270, 121] width 473 height 35
drag, startPoint x: 1205, startPoint y: 122, endPoint x: 1225, endPoint y: 135, distance: 23.9
click at [1225, 135] on div "Peak Memory Usage 484.75 GiB Total Memory 765.25 GiB" at bounding box center [1270, 121] width 473 height 35
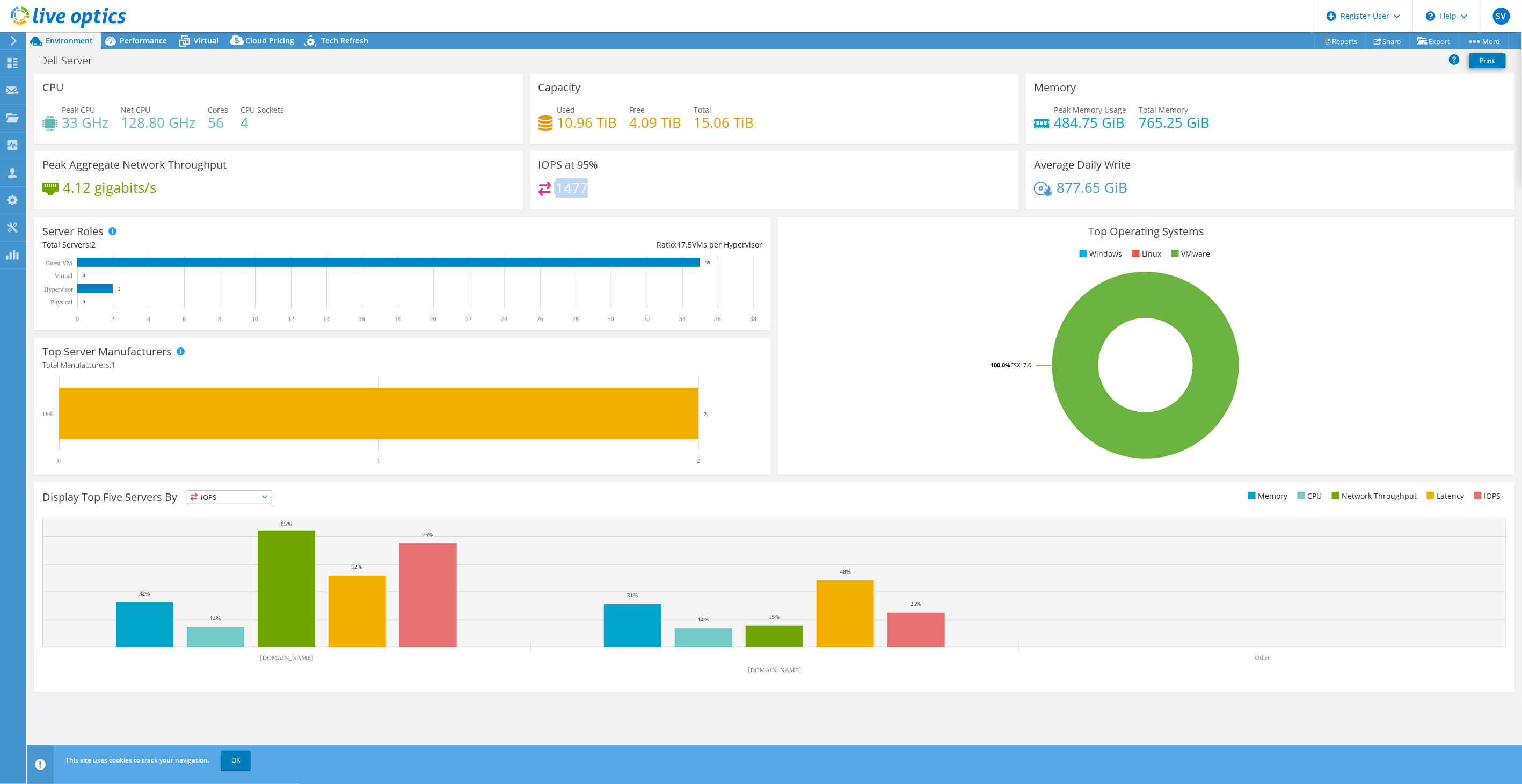
drag, startPoint x: 594, startPoint y: 188, endPoint x: 535, endPoint y: 188, distance: 59.0
click at [535, 188] on div "IOPS at 95% 1477" at bounding box center [775, 180] width 489 height 58
click at [731, 148] on div "Capacity Used 10.96 TiB Free 4.09 TiB Total 15.06 TiB" at bounding box center [775, 112] width 496 height 77
drag, startPoint x: 614, startPoint y: 120, endPoint x: 571, endPoint y: 127, distance: 43.6
click at [571, 127] on h4 "10.96 TiB" at bounding box center [587, 122] width 60 height 12
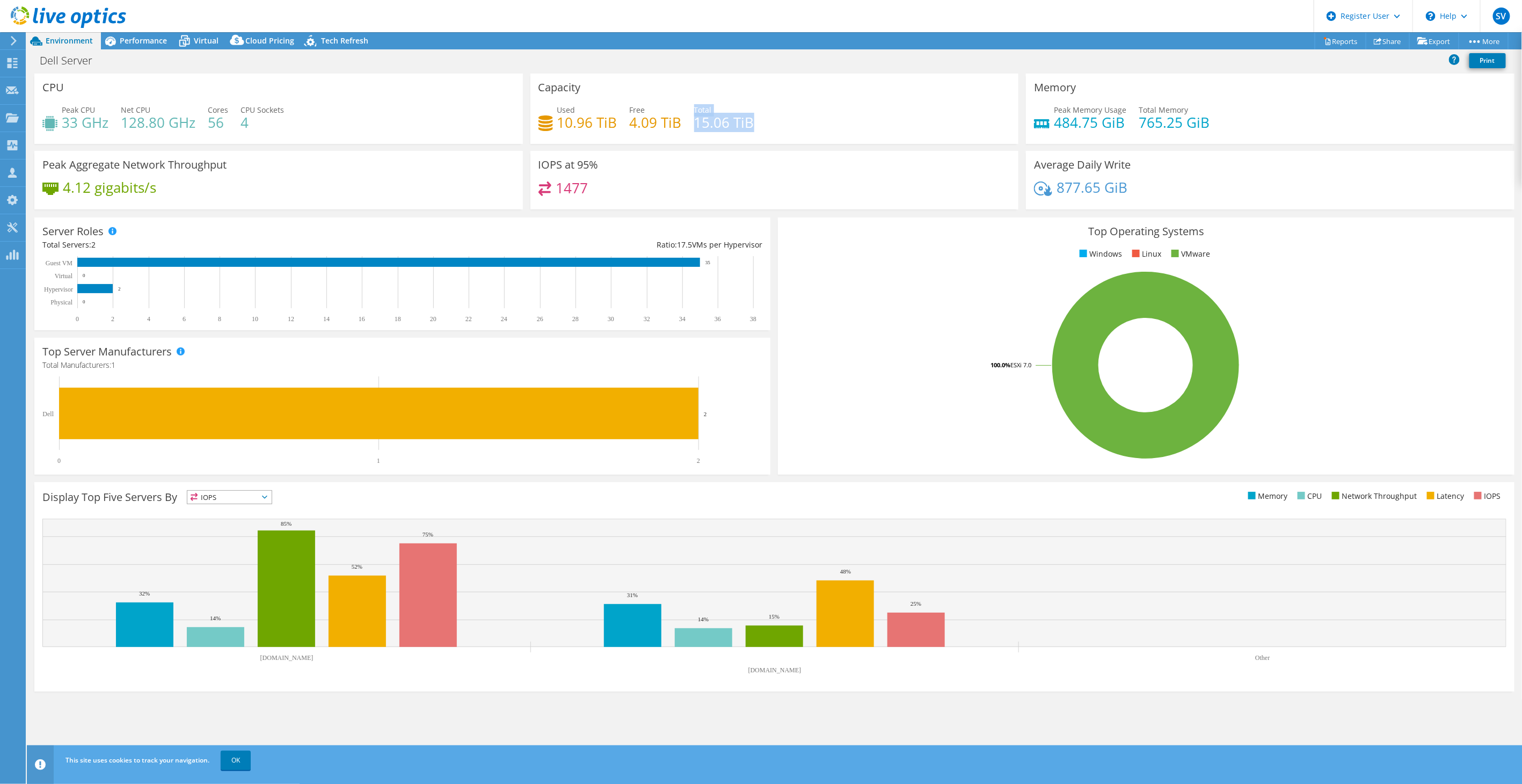
drag, startPoint x: 571, startPoint y: 127, endPoint x: 692, endPoint y: 126, distance: 121.0
click at [692, 127] on div "Used 10.96 TiB Free 4.09 TiB Total 15.06 TiB" at bounding box center [775, 121] width 473 height 35
drag, startPoint x: 692, startPoint y: 126, endPoint x: 704, endPoint y: 128, distance: 12.2
click at [704, 128] on h4 "15.06 TiB" at bounding box center [724, 122] width 60 height 12
drag, startPoint x: 726, startPoint y: 126, endPoint x: 721, endPoint y: 130, distance: 6.4
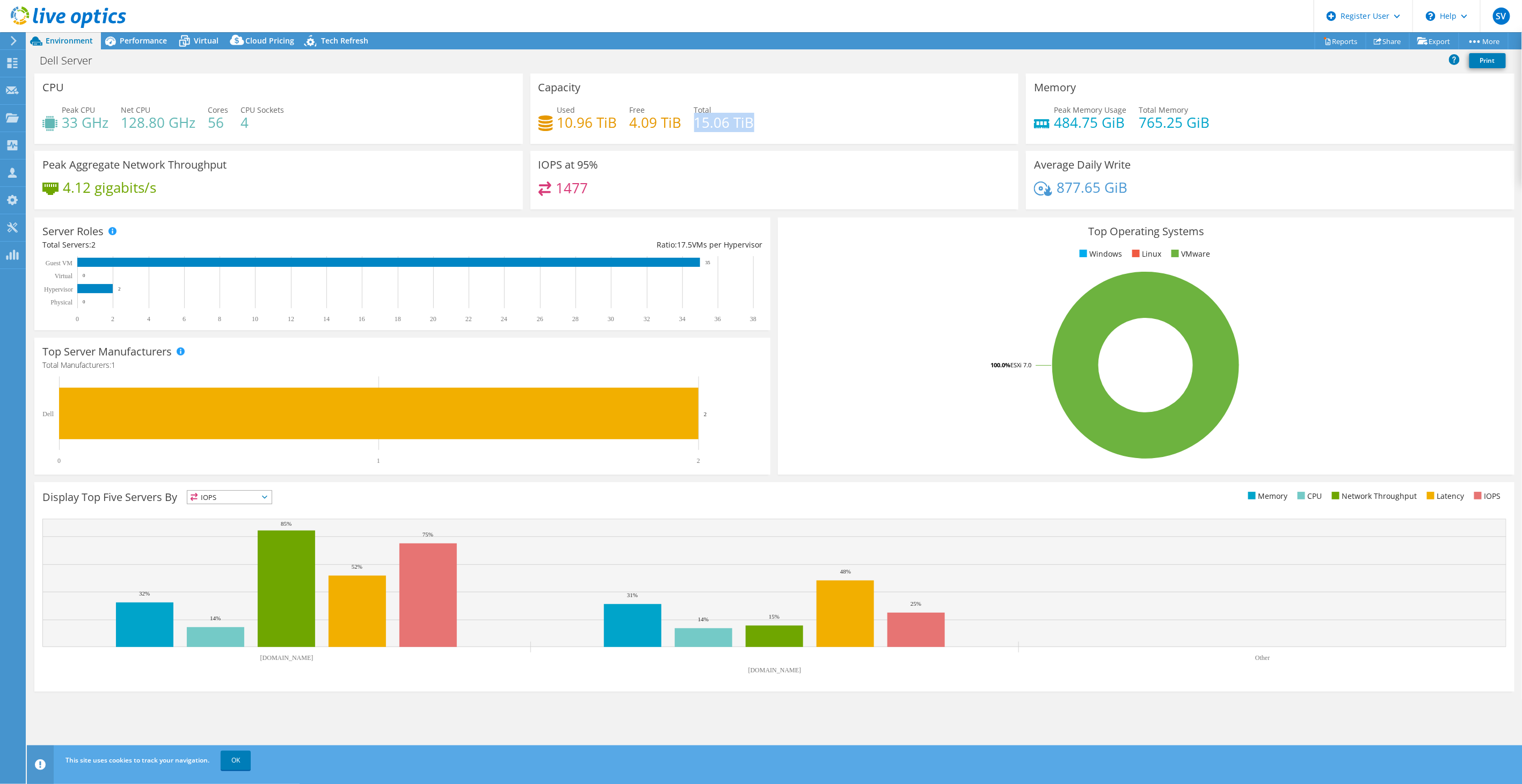
click at [721, 128] on h4 "15.06 TiB" at bounding box center [724, 122] width 60 height 12
drag, startPoint x: 149, startPoint y: 48, endPoint x: 167, endPoint y: 43, distance: 18.7
click at [149, 48] on div "Performance" at bounding box center [138, 41] width 74 height 17
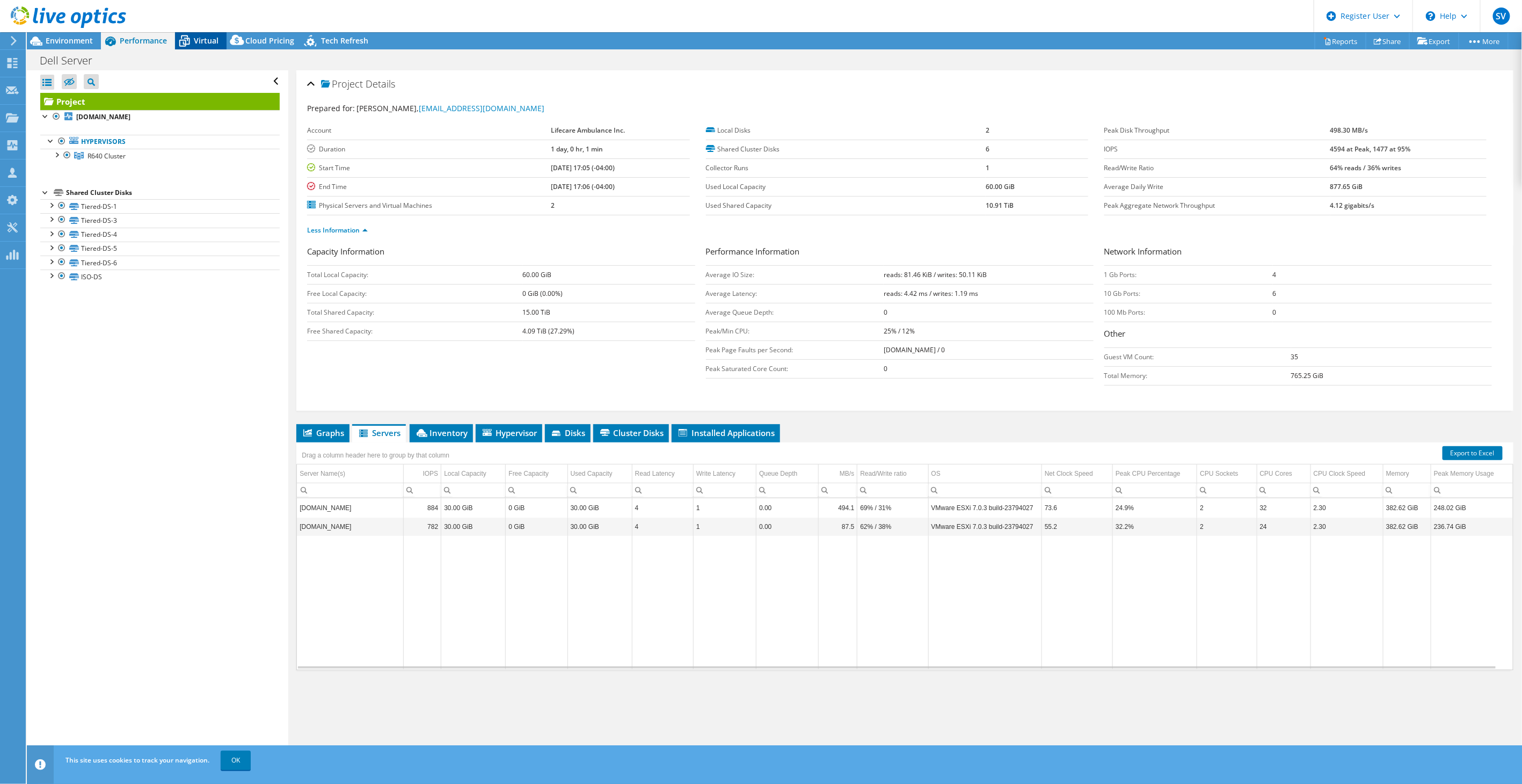
click at [186, 44] on icon at bounding box center [184, 41] width 19 height 19
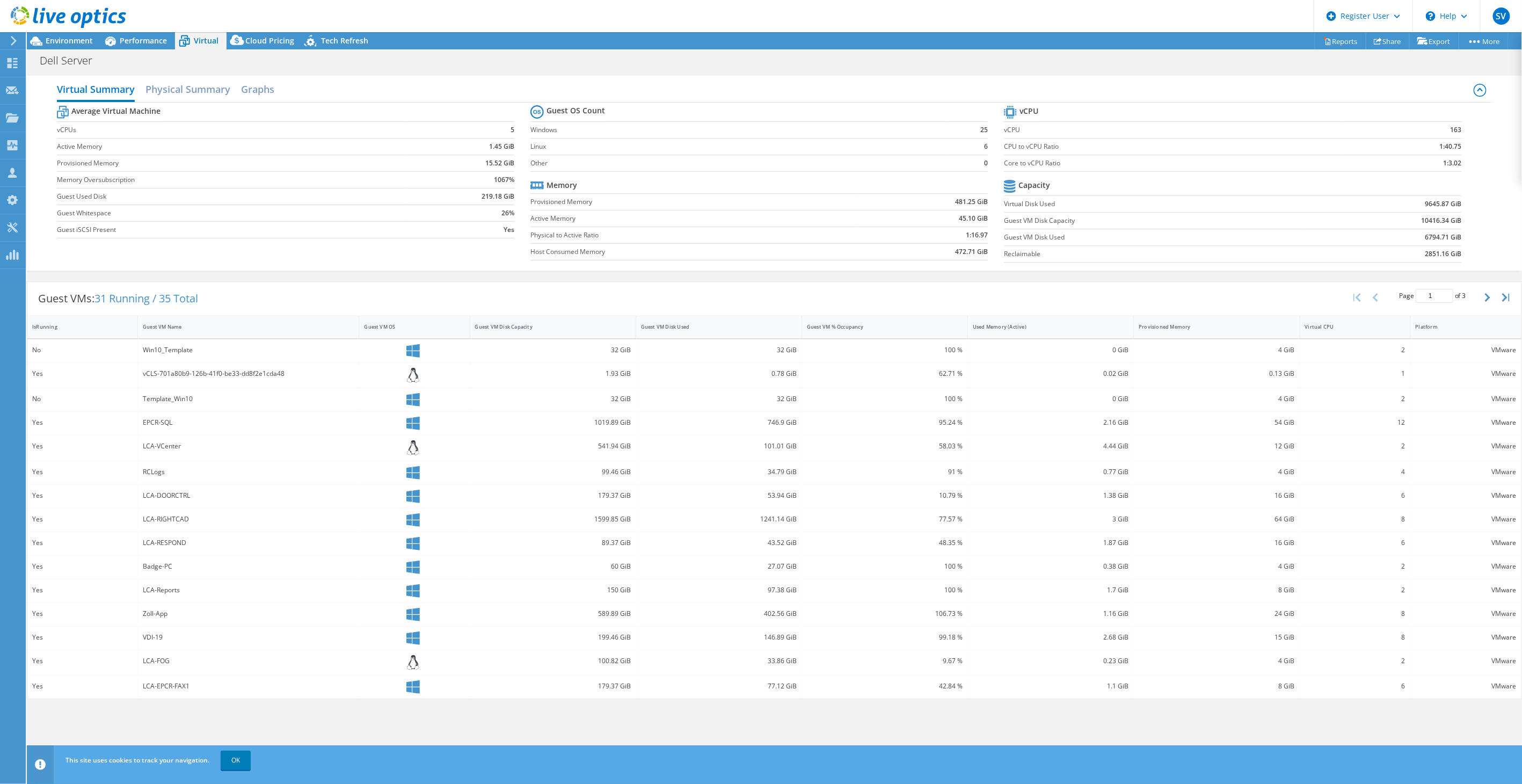
click at [565, 308] on div "Guest VMs: 31 Running / 35 Total Page 1 of 3 5 rows 10 rows 20 rows 25 rows 50 …" at bounding box center [774, 298] width 1494 height 33
click at [562, 318] on div "Guest VM Disk Capacity" at bounding box center [547, 327] width 152 height 17
click at [564, 322] on div "Guest VM Disk Capacity" at bounding box center [547, 327] width 152 height 17
drag, startPoint x: 192, startPoint y: 352, endPoint x: 142, endPoint y: 354, distance: 50.0
click at [142, 354] on div "LCA-RIGHTCAD" at bounding box center [249, 350] width 221 height 23
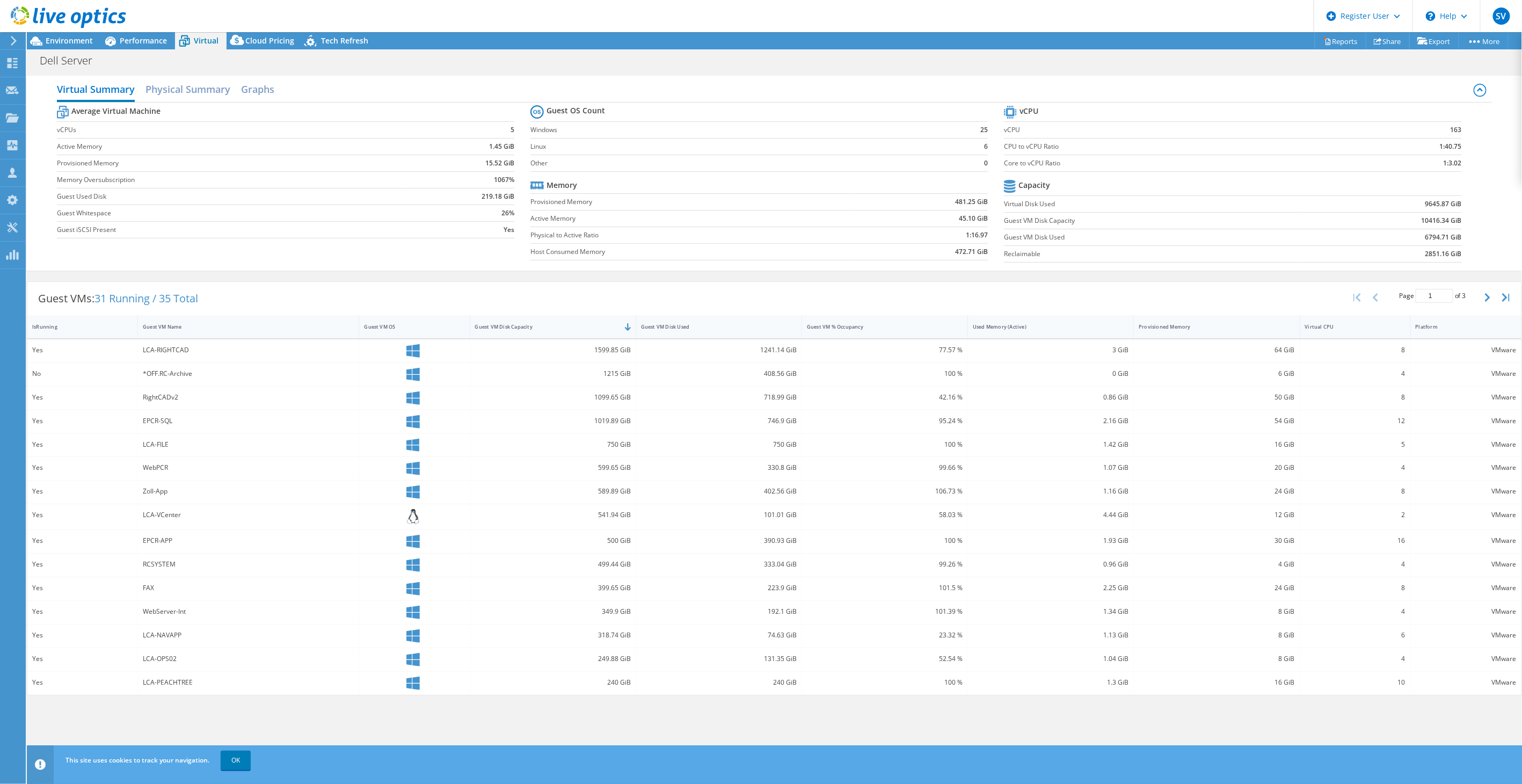
click at [249, 301] on div "Guest VMs: 31 Running / 35 Total Page 1 of 3 5 rows 10 rows 20 rows 25 rows 50 …" at bounding box center [774, 298] width 1494 height 33
drag, startPoint x: 594, startPoint y: 351, endPoint x: 629, endPoint y: 352, distance: 35.0
click at [629, 352] on div "1599.85 GiB" at bounding box center [553, 350] width 156 height 12
drag, startPoint x: 629, startPoint y: 352, endPoint x: 538, endPoint y: 290, distance: 110.1
click at [538, 290] on div "Guest VMs: 31 Running / 35 Total Page 1 of 3 5 rows 10 rows 20 rows 25 rows 50 …" at bounding box center [774, 298] width 1494 height 33
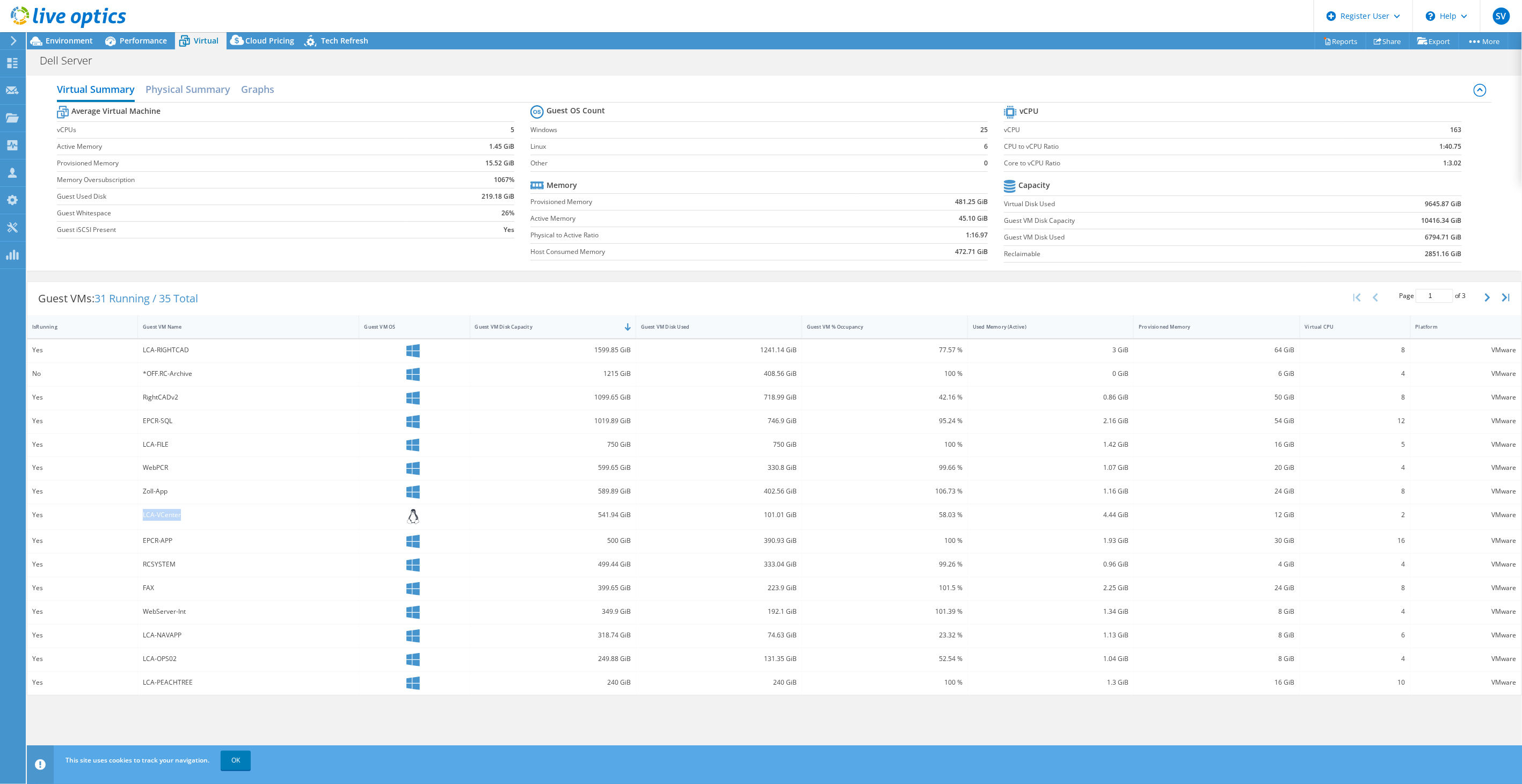
drag, startPoint x: 197, startPoint y: 516, endPoint x: 126, endPoint y: 516, distance: 71.0
click at [126, 516] on div "Yes LCA-VCenter 541.94 GiB 101.01 GiB 58.03 % 4.44 GiB 12 GiB 2 VMware" at bounding box center [774, 516] width 1494 height 25
drag, startPoint x: 592, startPoint y: 517, endPoint x: 622, endPoint y: 515, distance: 30.1
click at [622, 515] on div "541.94 GiB" at bounding box center [553, 515] width 156 height 12
click at [53, 44] on span "Environment" at bounding box center [69, 40] width 47 height 10
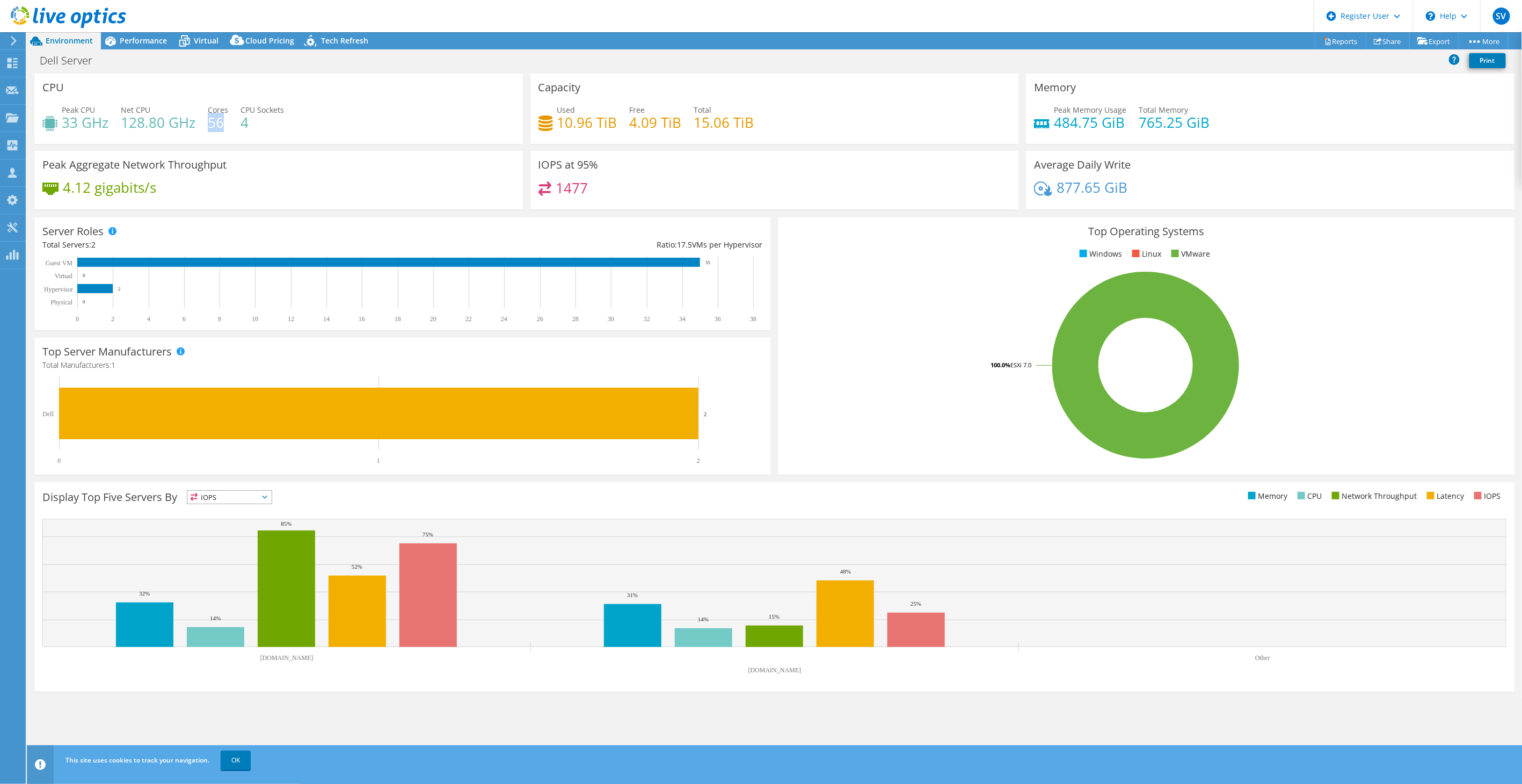
drag, startPoint x: 224, startPoint y: 117, endPoint x: 207, endPoint y: 119, distance: 17.1
click at [208, 119] on h4 "56" at bounding box center [218, 122] width 21 height 12
drag, startPoint x: 207, startPoint y: 119, endPoint x: 212, endPoint y: 130, distance: 12.1
click at [212, 128] on h4 "56" at bounding box center [218, 122] width 21 height 12
click at [145, 36] on span "Performance" at bounding box center [144, 40] width 47 height 10
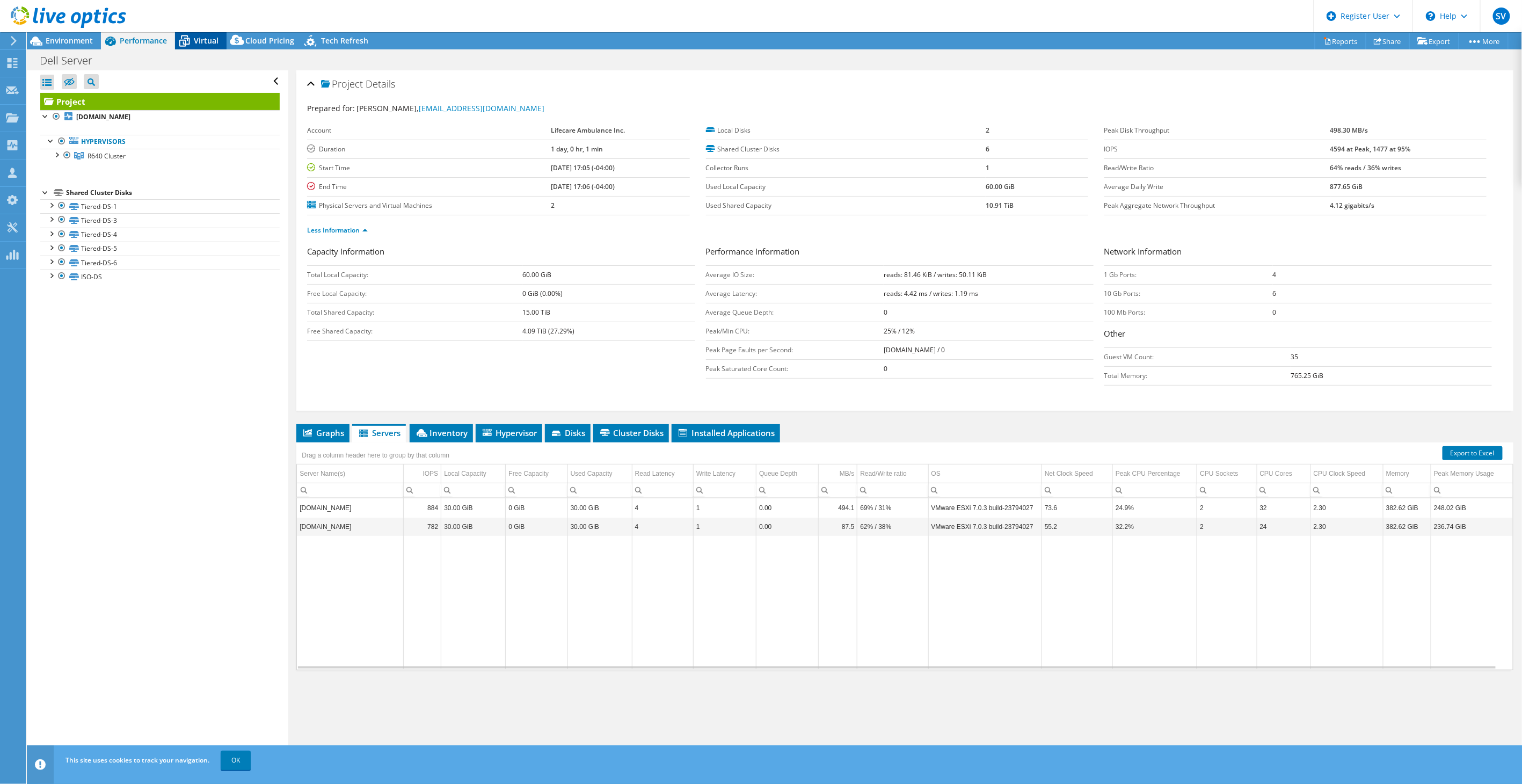
click at [199, 35] on span "Virtual" at bounding box center [206, 40] width 25 height 10
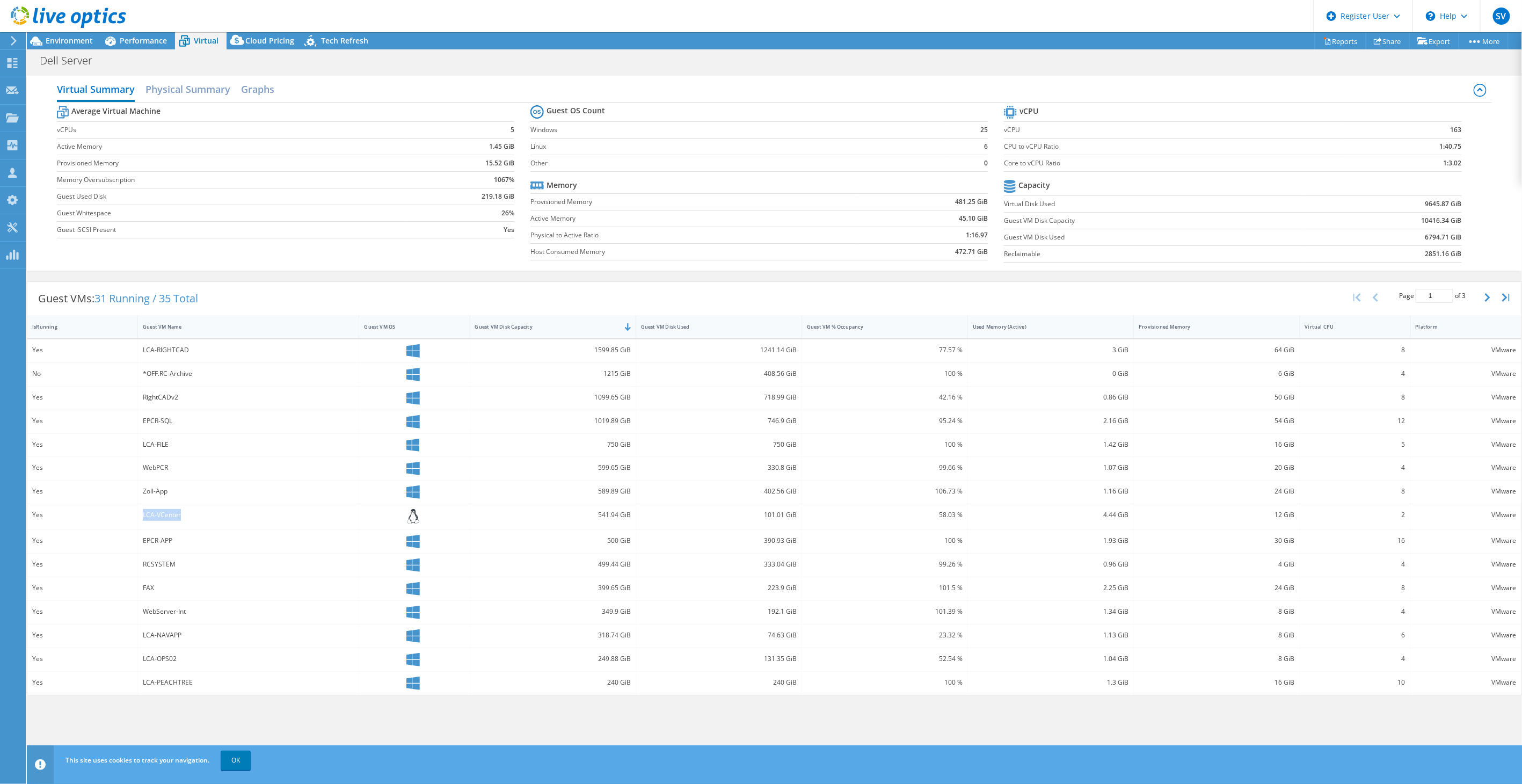
drag, startPoint x: 229, startPoint y: 522, endPoint x: 141, endPoint y: 514, distance: 88.4
click at [141, 514] on div "LCA-VCenter" at bounding box center [249, 516] width 221 height 25
click at [365, 517] on div at bounding box center [414, 516] width 100 height 15
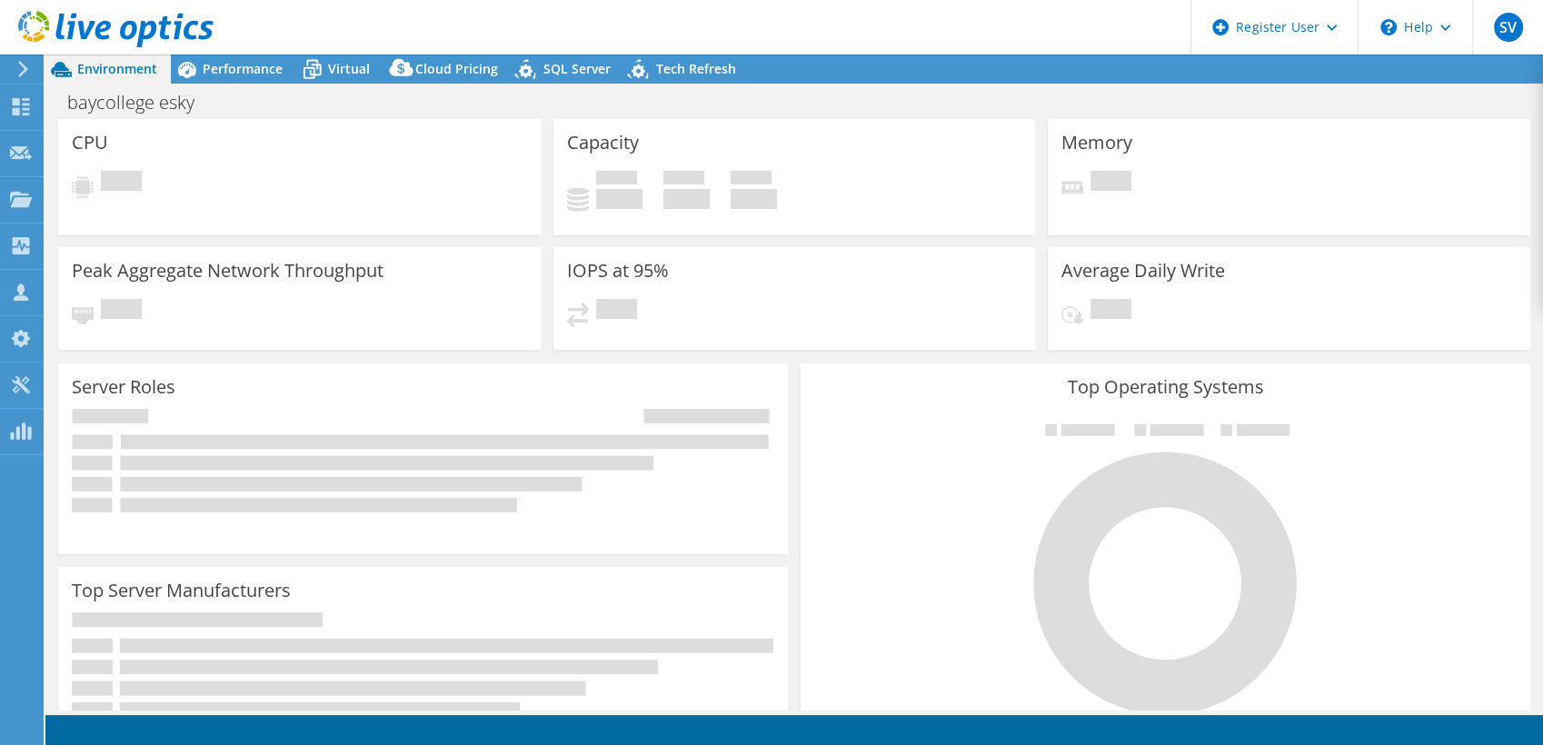
select select "USD"
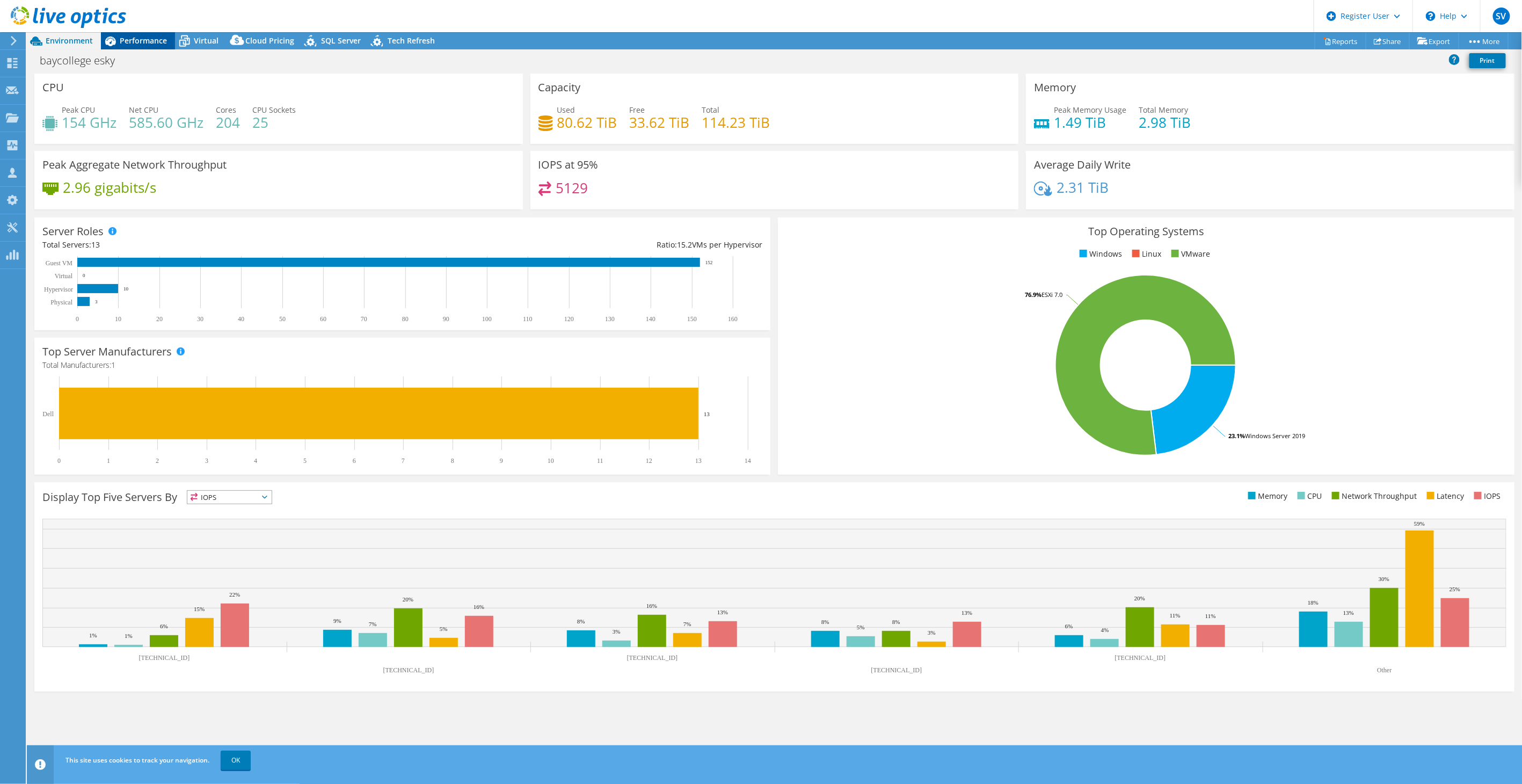
click at [151, 40] on span "Performance" at bounding box center [144, 40] width 47 height 10
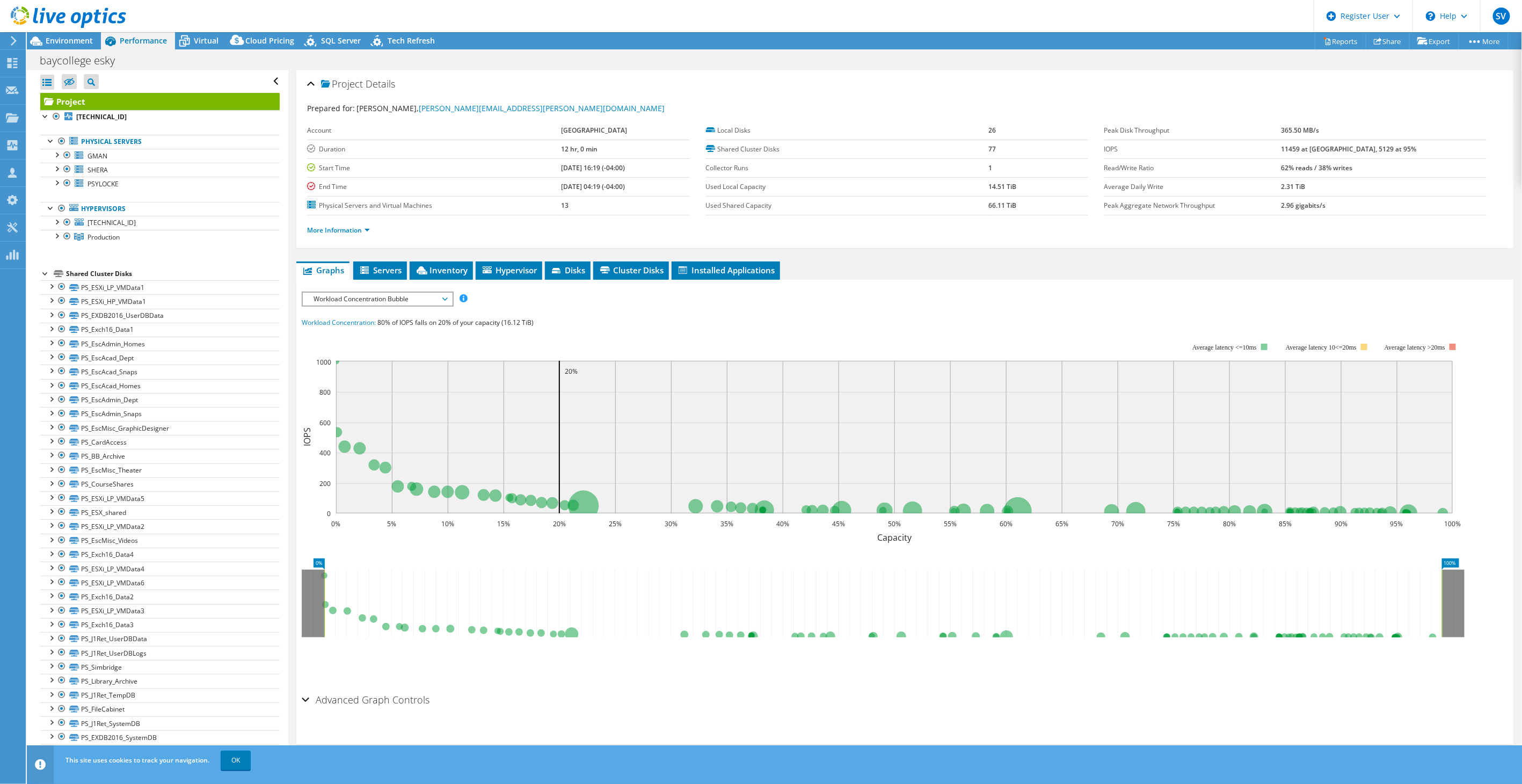
click at [334, 292] on span "Workload Concentration Bubble" at bounding box center [378, 299] width 138 height 13
click at [341, 308] on li "IOPS" at bounding box center [377, 312] width 149 height 13
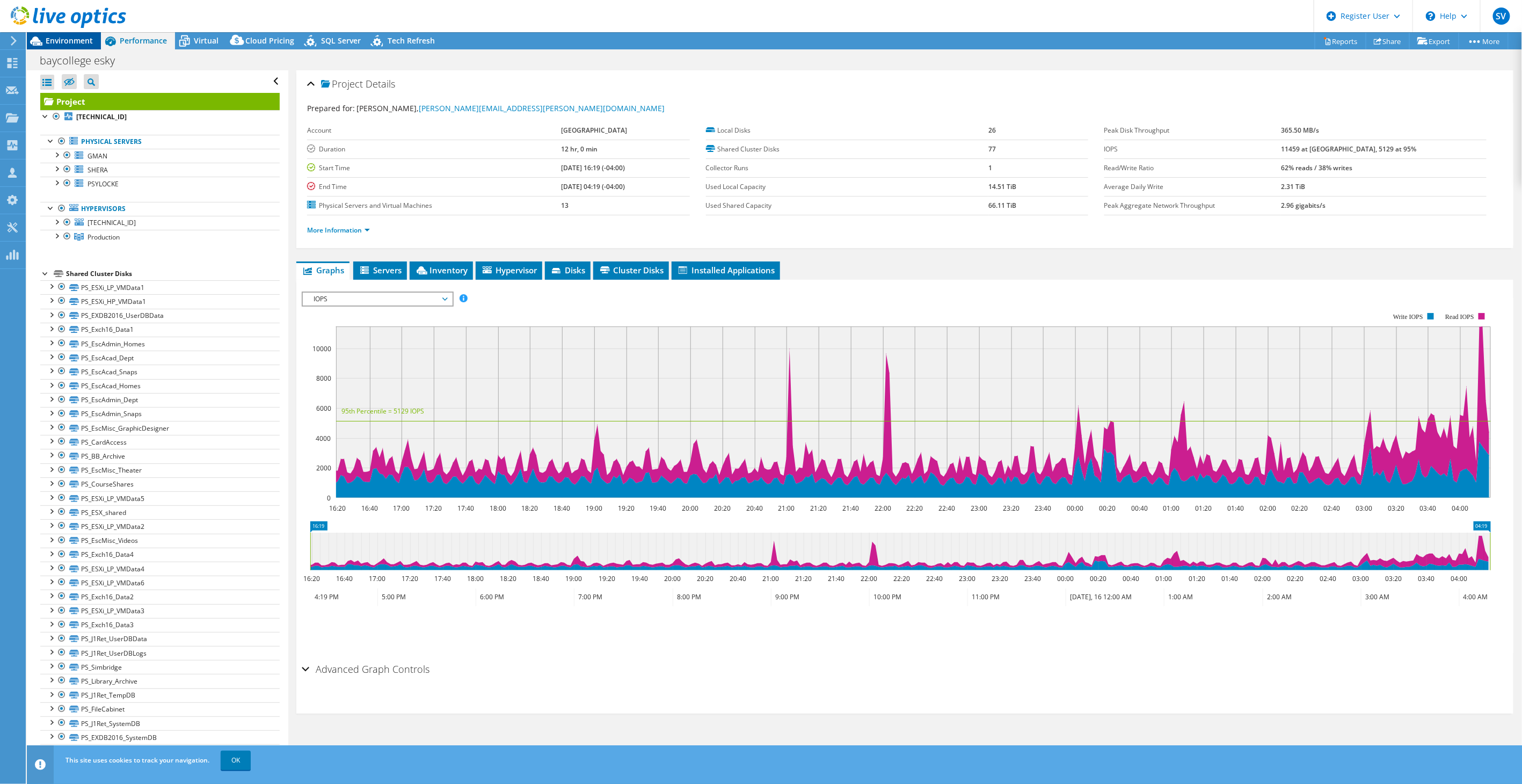
click at [81, 40] on span "Environment" at bounding box center [69, 40] width 47 height 10
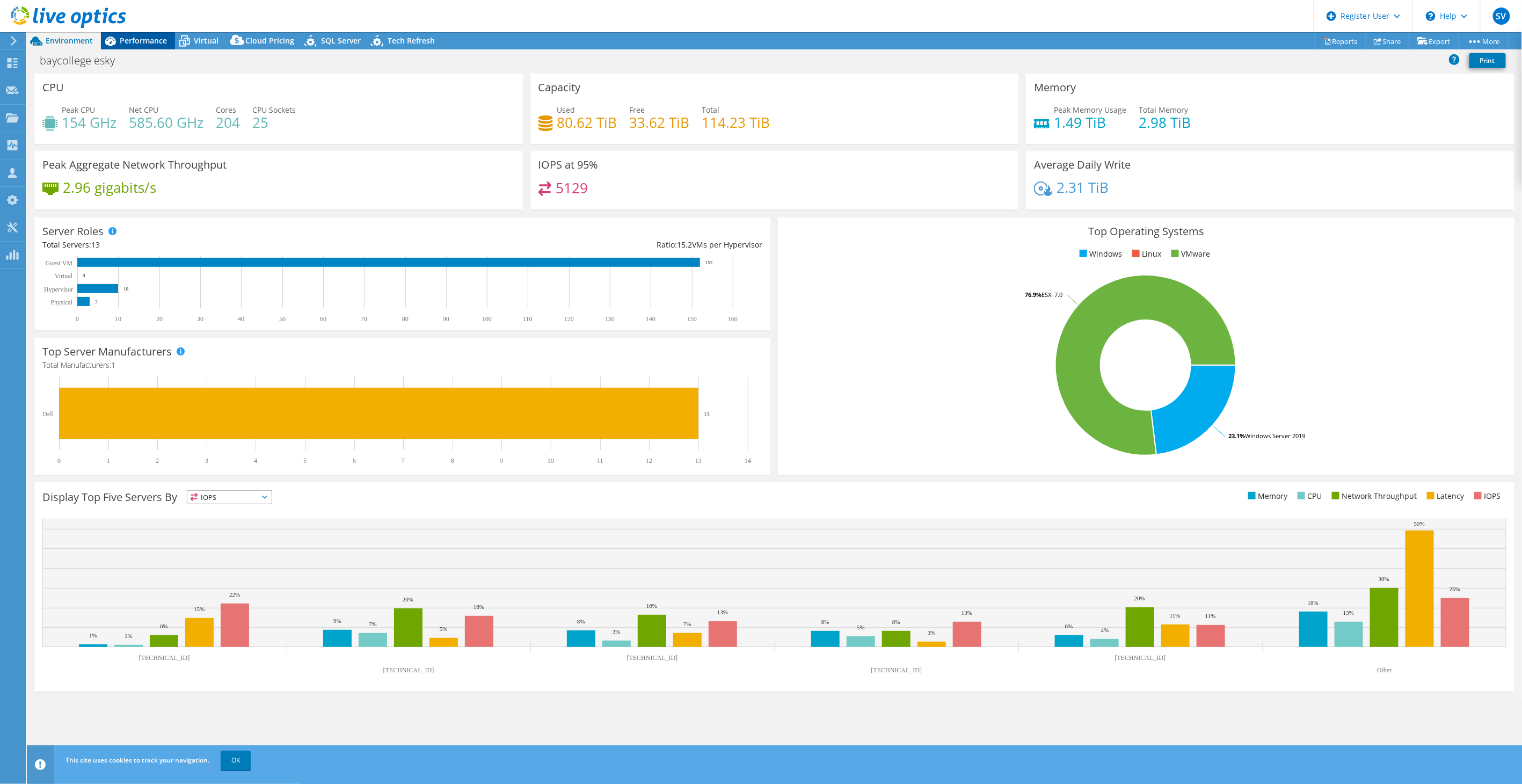
click at [142, 47] on div "Performance" at bounding box center [138, 41] width 74 height 17
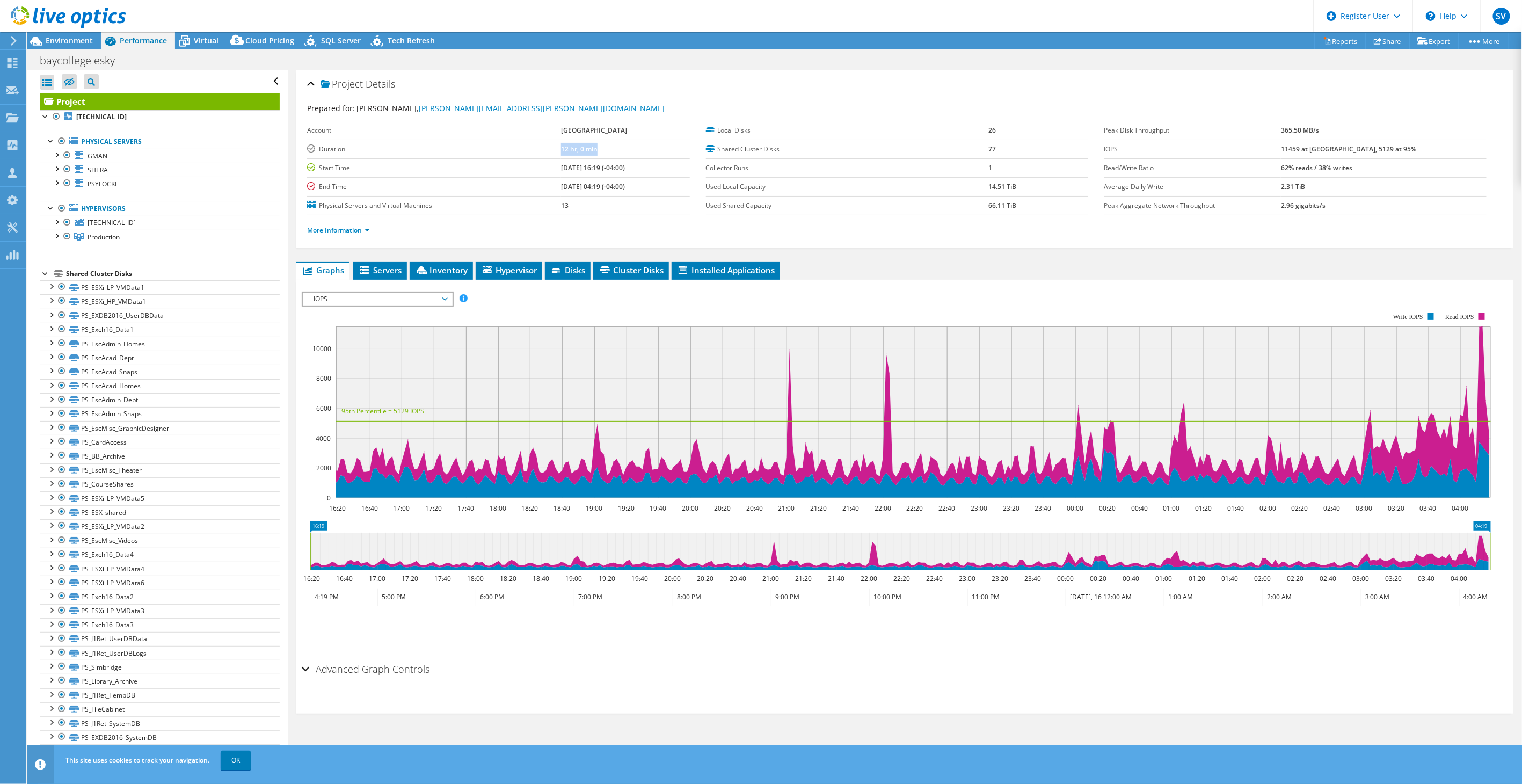
drag, startPoint x: 513, startPoint y: 150, endPoint x: 555, endPoint y: 153, distance: 42.1
click at [561, 153] on td "12 hr, 0 min" at bounding box center [625, 149] width 128 height 19
click at [668, 408] on rect at bounding box center [913, 412] width 1154 height 171
click at [593, 174] on td "[DATE] 16:19 (-04:00)" at bounding box center [625, 168] width 128 height 19
click at [339, 306] on rect at bounding box center [896, 405] width 1189 height 214
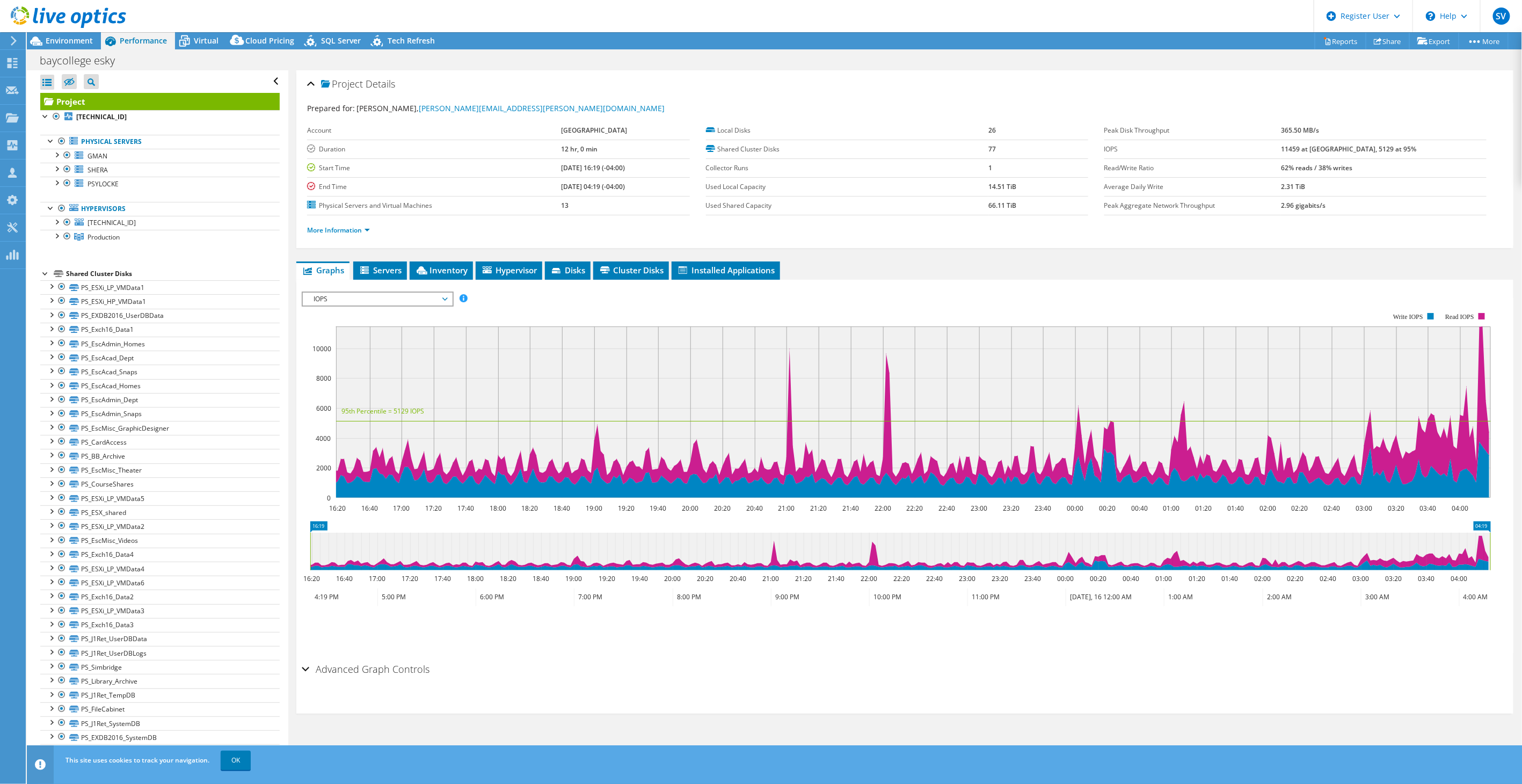
click at [343, 294] on span "IOPS" at bounding box center [378, 299] width 138 height 13
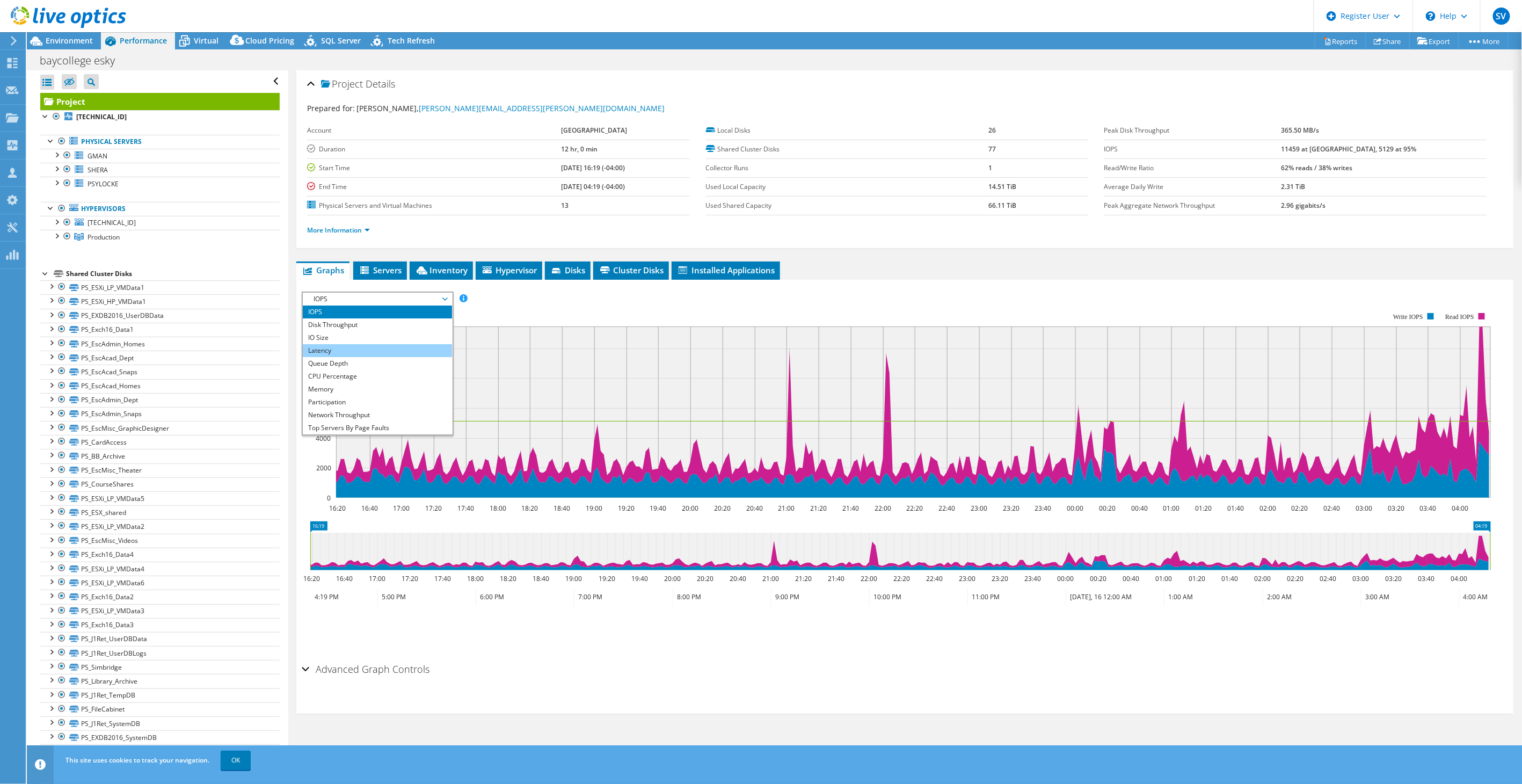
click at [336, 347] on li "Latency" at bounding box center [377, 350] width 149 height 13
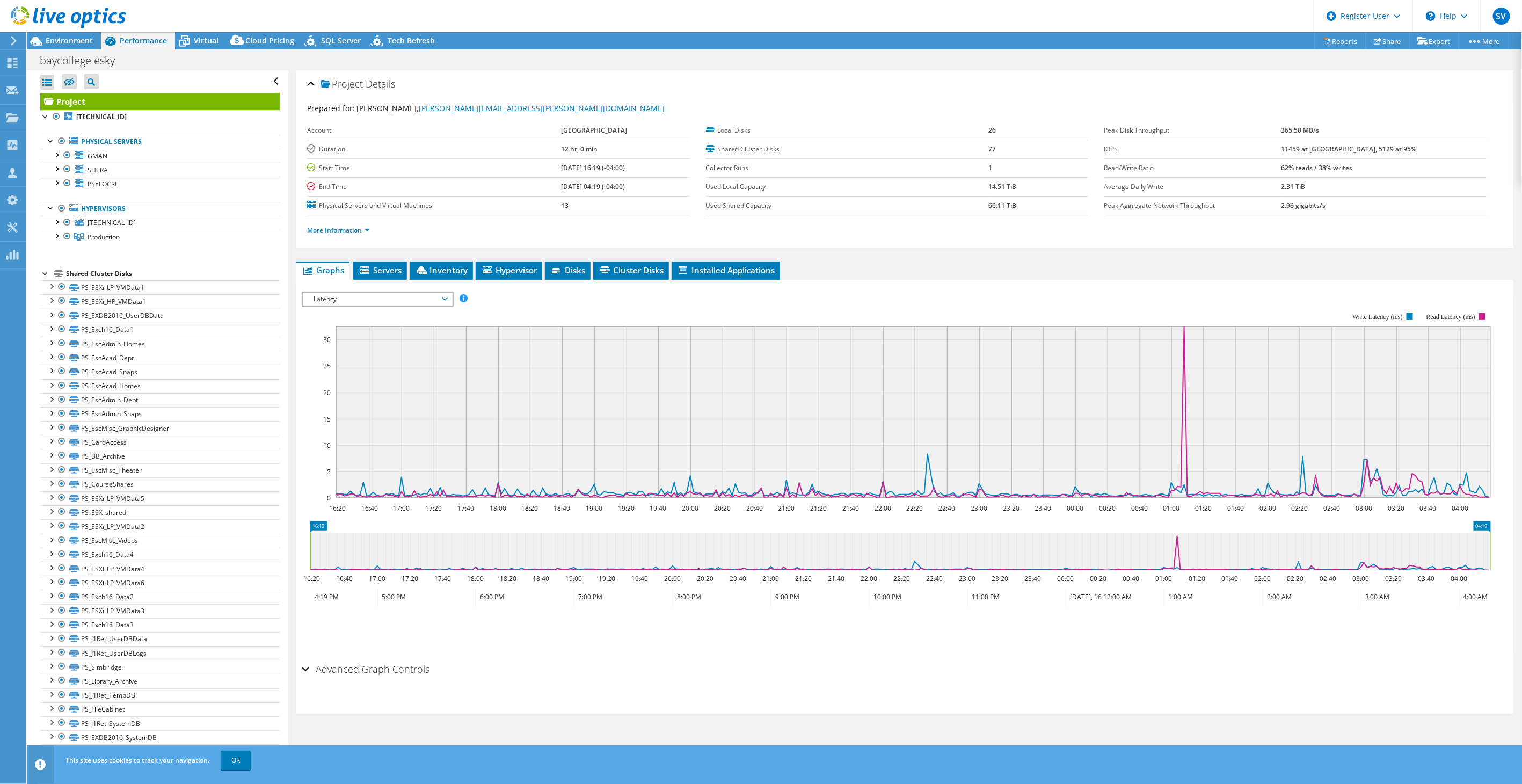
click at [392, 296] on span "Latency" at bounding box center [378, 299] width 138 height 13
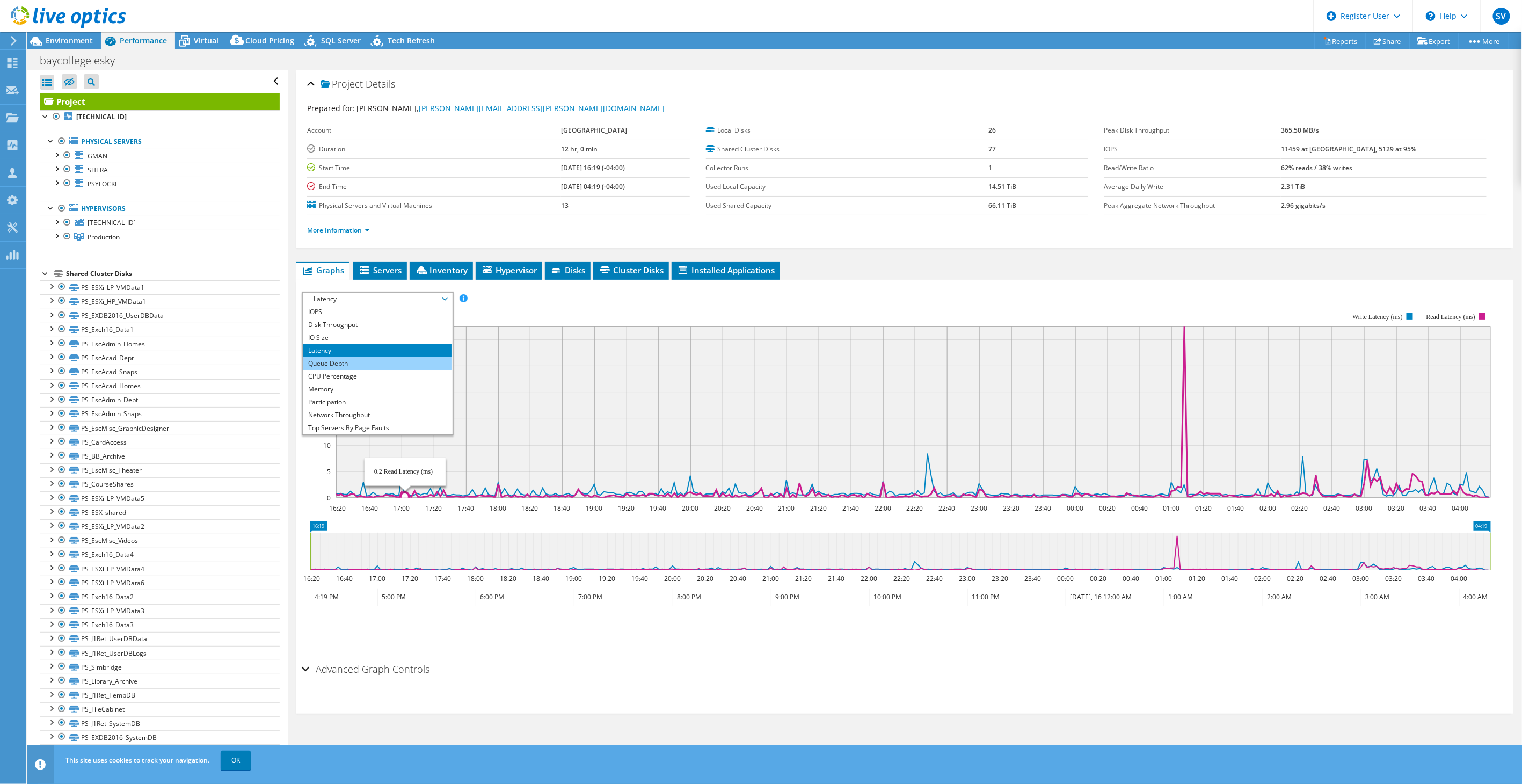
click at [340, 362] on li "Queue Depth" at bounding box center [377, 363] width 149 height 13
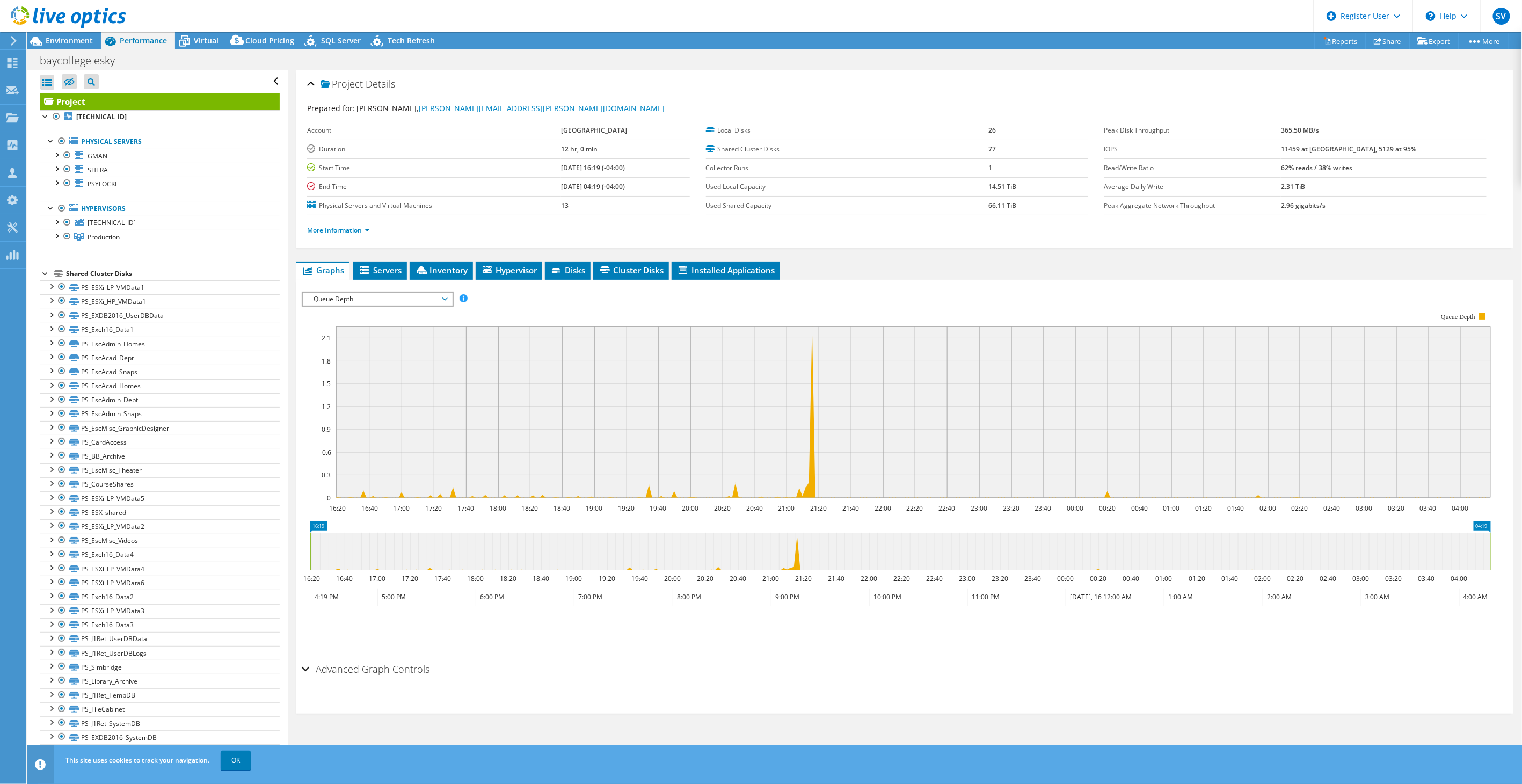
click at [398, 297] on span "Queue Depth" at bounding box center [378, 299] width 138 height 13
click at [333, 389] on li "Memory" at bounding box center [377, 389] width 149 height 13
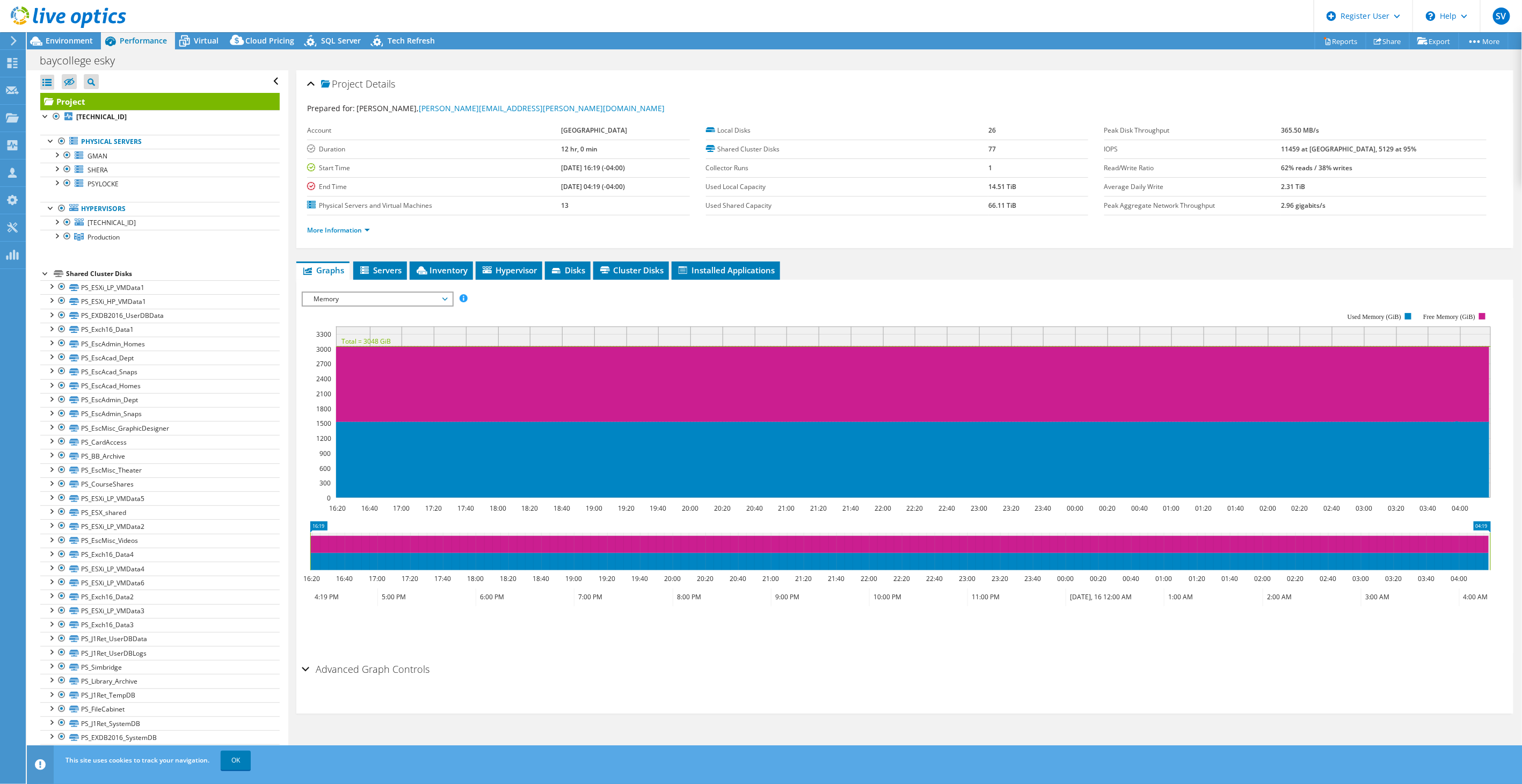
click at [374, 297] on span "Memory" at bounding box center [378, 299] width 138 height 13
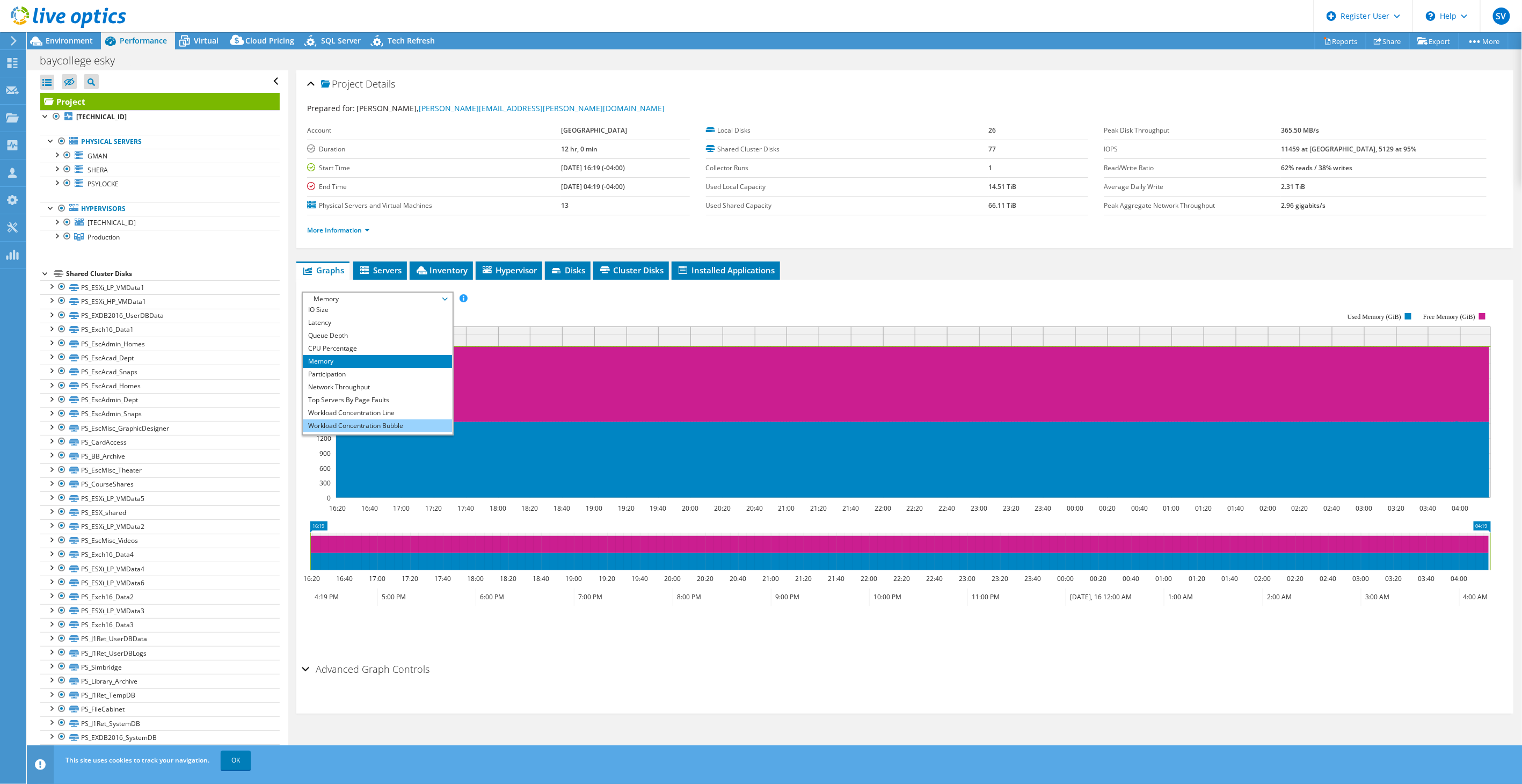
scroll to position [38, 0]
click at [350, 415] on li "Workload Concentration Bubble" at bounding box center [377, 415] width 149 height 13
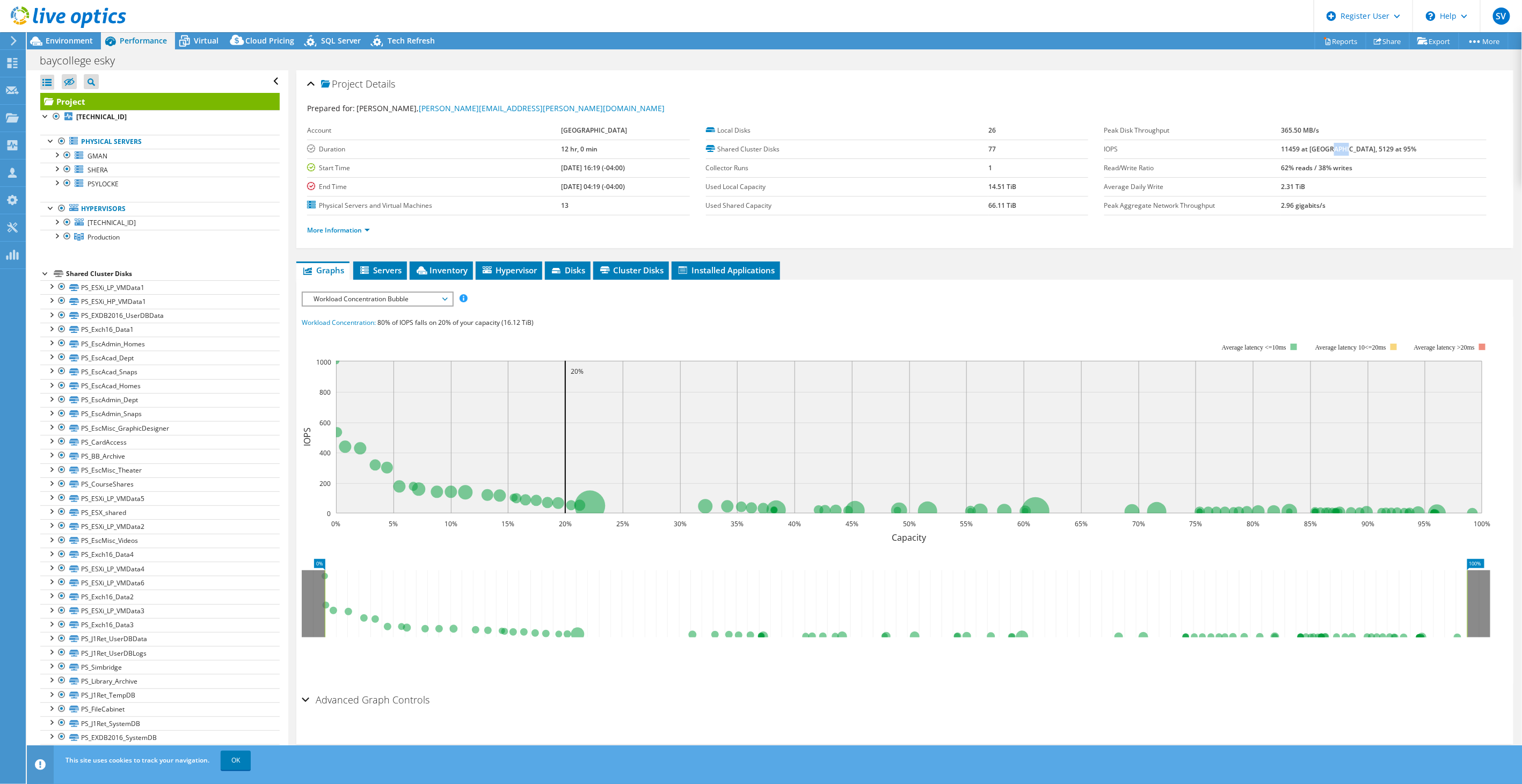
drag, startPoint x: 1365, startPoint y: 148, endPoint x: 1380, endPoint y: 151, distance: 15.3
click at [911, 151] on b "11459 at [GEOGRAPHIC_DATA], 5129 at 95%" at bounding box center [1348, 148] width 135 height 9
drag, startPoint x: 1380, startPoint y: 151, endPoint x: 1319, endPoint y: 149, distance: 61.0
click at [911, 149] on b "11459 at [GEOGRAPHIC_DATA], 5129 at 95%" at bounding box center [1348, 148] width 135 height 9
click at [73, 44] on span "Environment" at bounding box center [69, 40] width 47 height 10
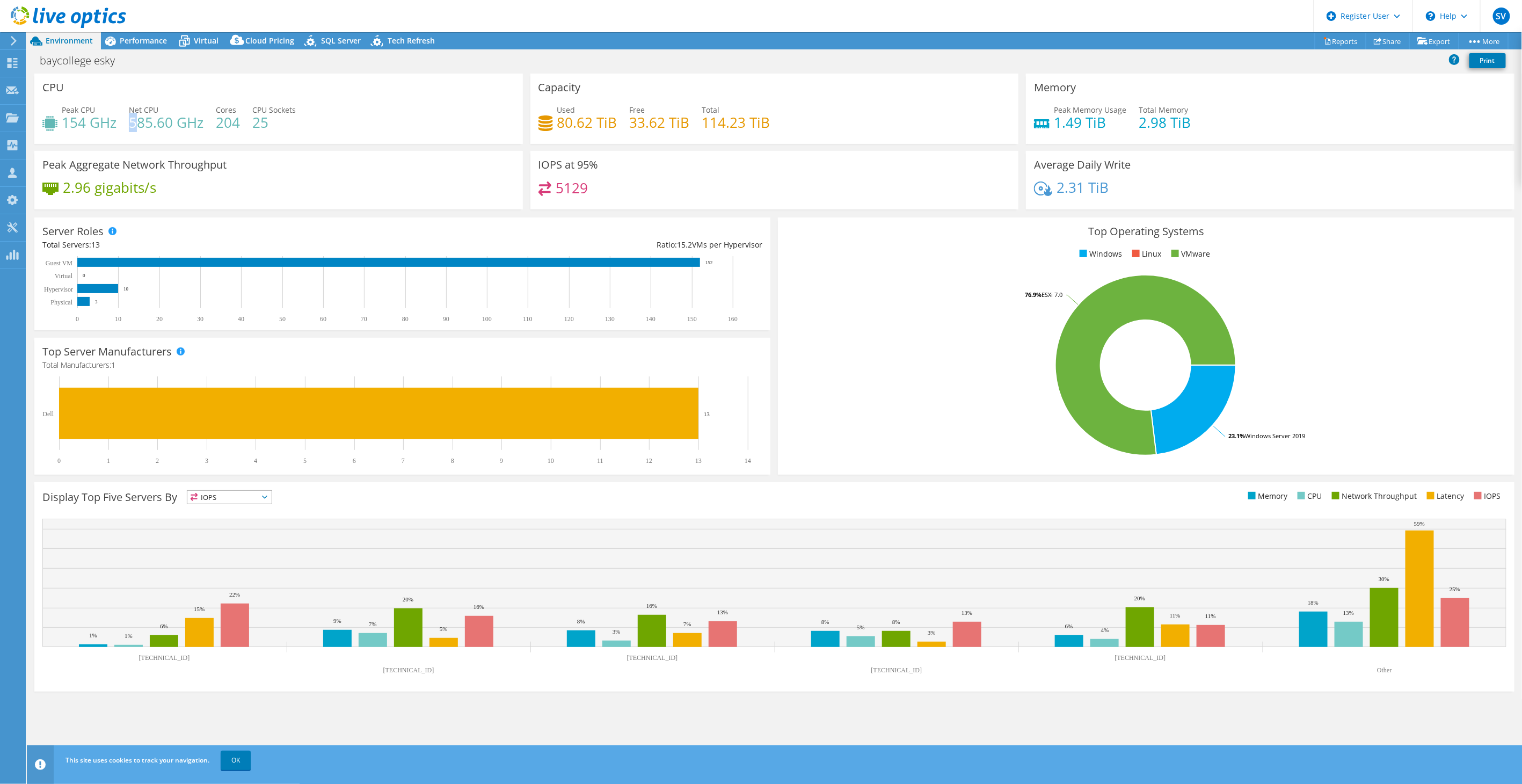
drag, startPoint x: 131, startPoint y: 121, endPoint x: 138, endPoint y: 122, distance: 7.1
click at [138, 122] on h4 "585.60 GHz" at bounding box center [166, 122] width 74 height 12
drag, startPoint x: 138, startPoint y: 122, endPoint x: 298, endPoint y: 128, distance: 160.1
click at [298, 128] on div "Peak CPU 154 GHz Net CPU 585.60 GHz Cores 204 CPU Sockets 25" at bounding box center [279, 121] width 473 height 35
click at [149, 37] on span "Performance" at bounding box center [144, 40] width 47 height 10
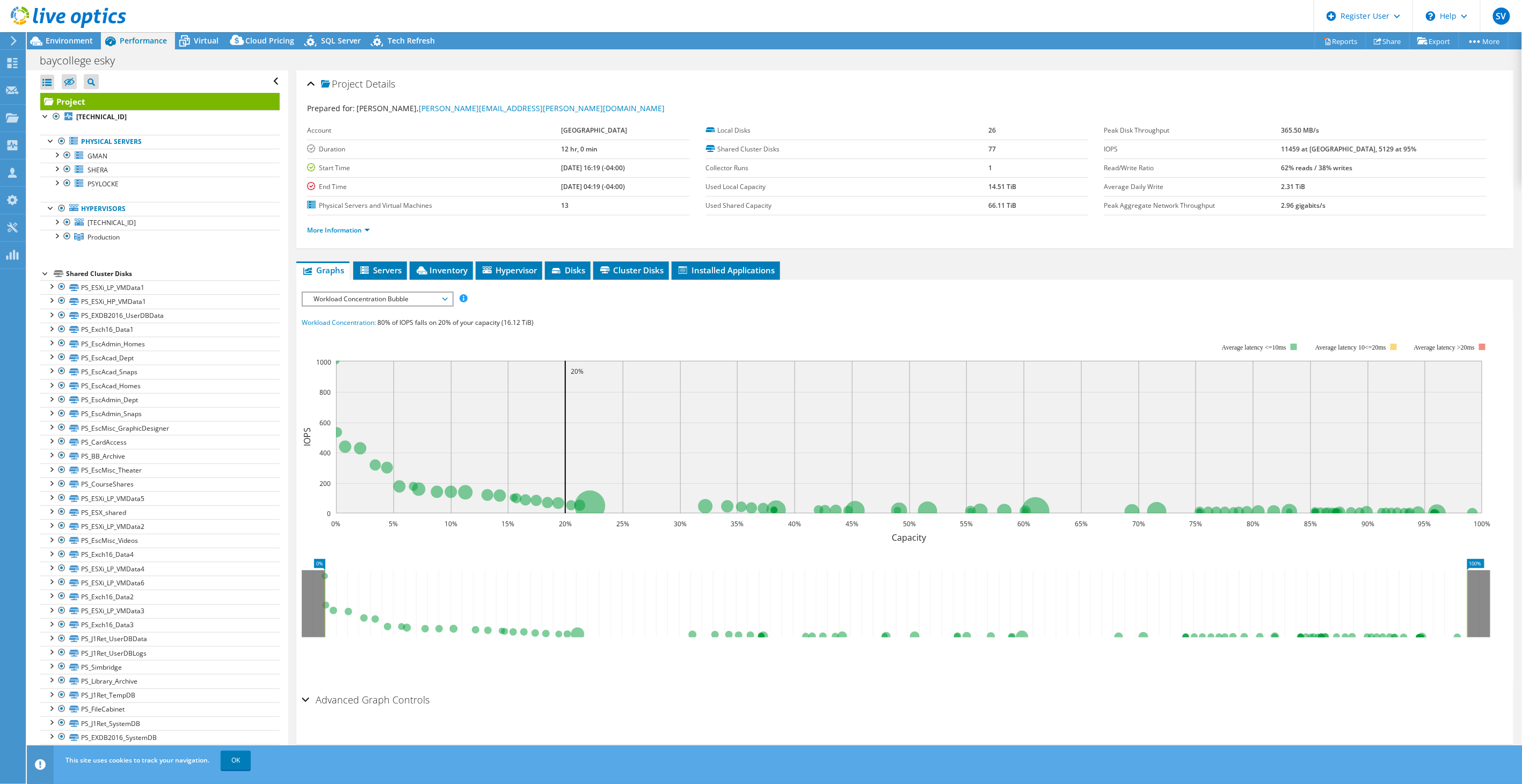
click at [41, 275] on div at bounding box center [45, 273] width 11 height 11
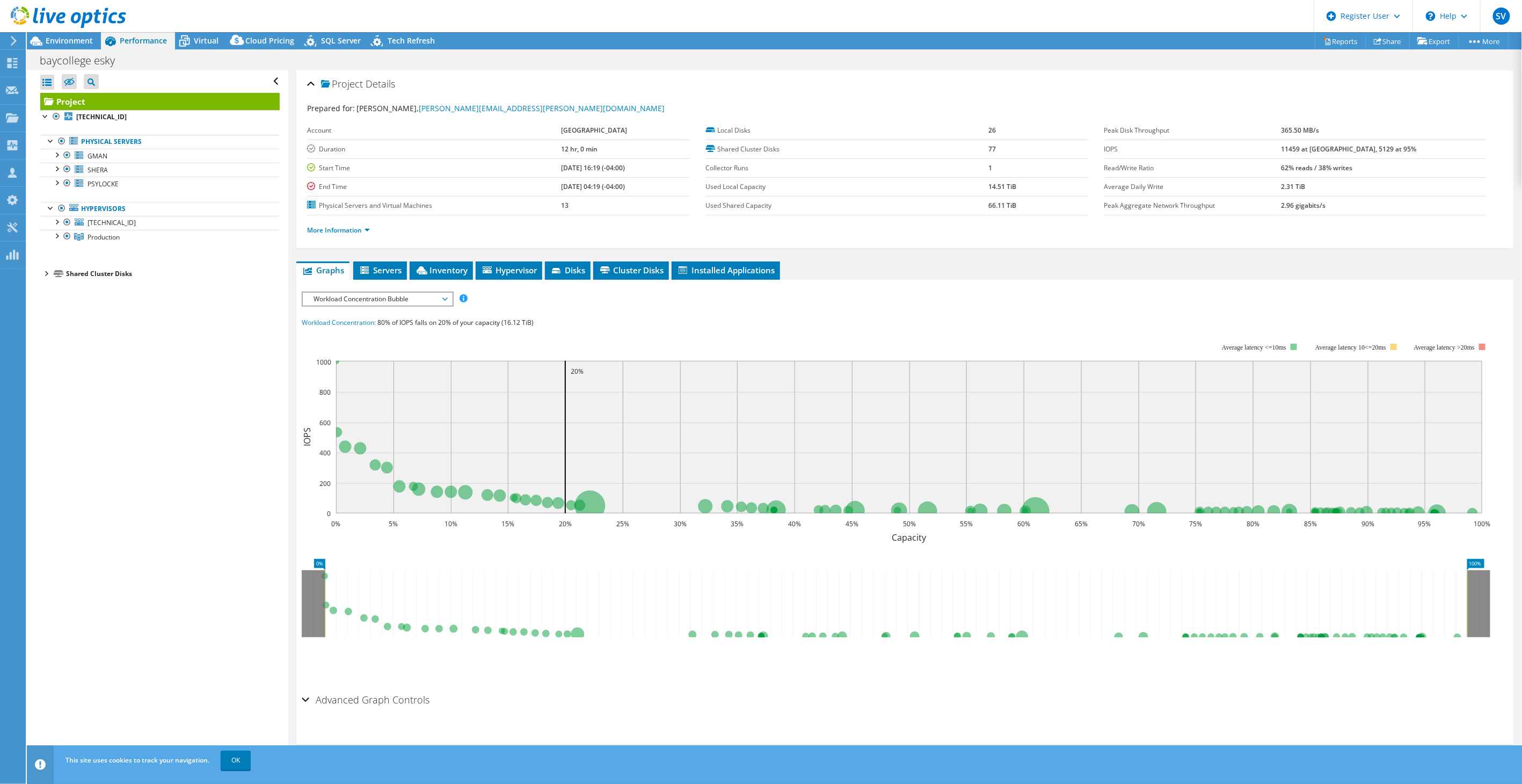
click at [44, 273] on div at bounding box center [45, 273] width 11 height 11
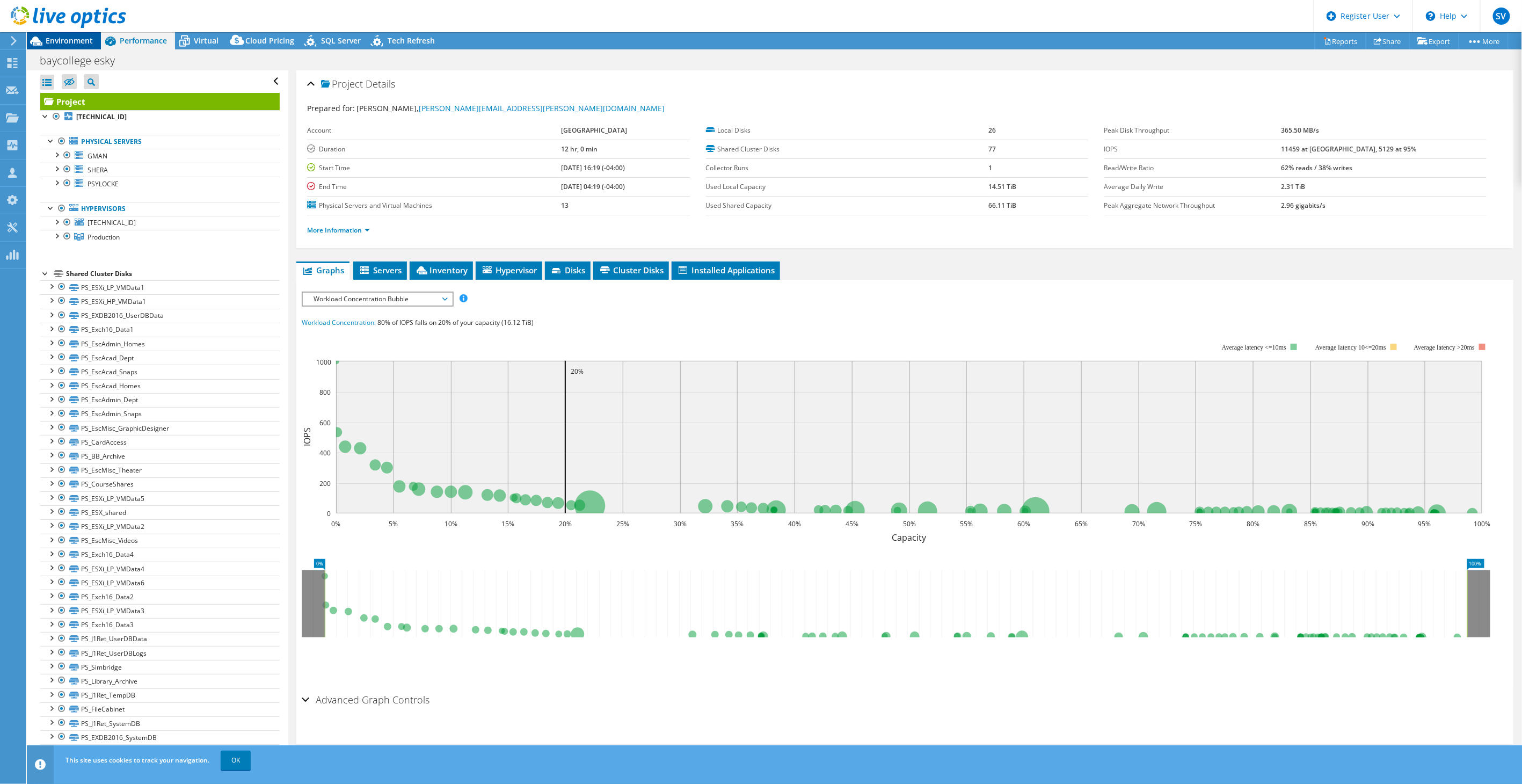
click at [73, 41] on span "Environment" at bounding box center [69, 40] width 47 height 10
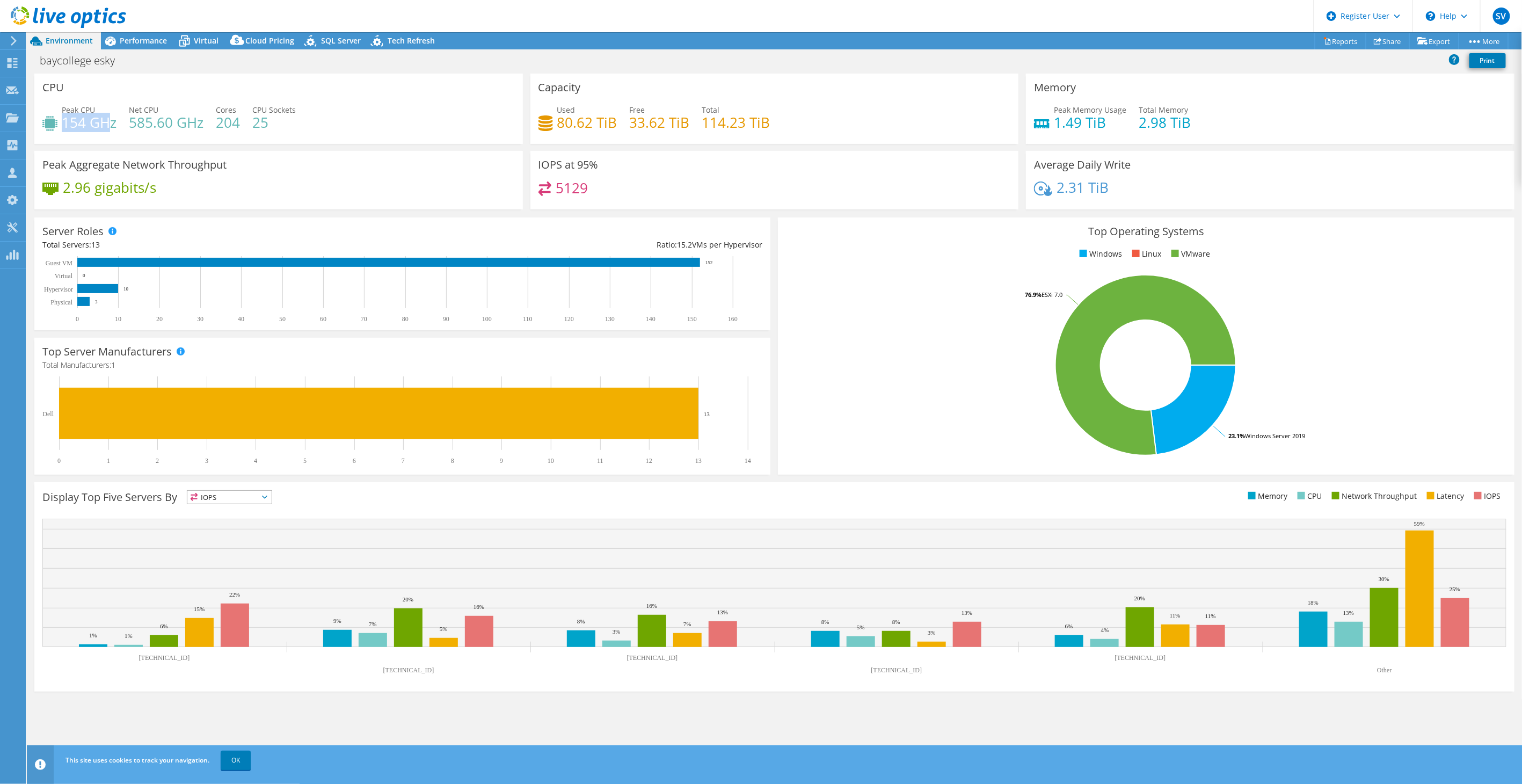
drag, startPoint x: 63, startPoint y: 115, endPoint x: 111, endPoint y: 121, distance: 48.4
click at [110, 121] on h4 "154 GHz" at bounding box center [89, 122] width 55 height 12
click at [390, 144] on div "CPU Peak CPU 154 GHz Net CPU 585.60 GHz Cores 204 CPU Sockets 25" at bounding box center [279, 112] width 496 height 77
click at [146, 42] on span "Performance" at bounding box center [144, 40] width 47 height 10
